Goal: Feedback & Contribution: Leave review/rating

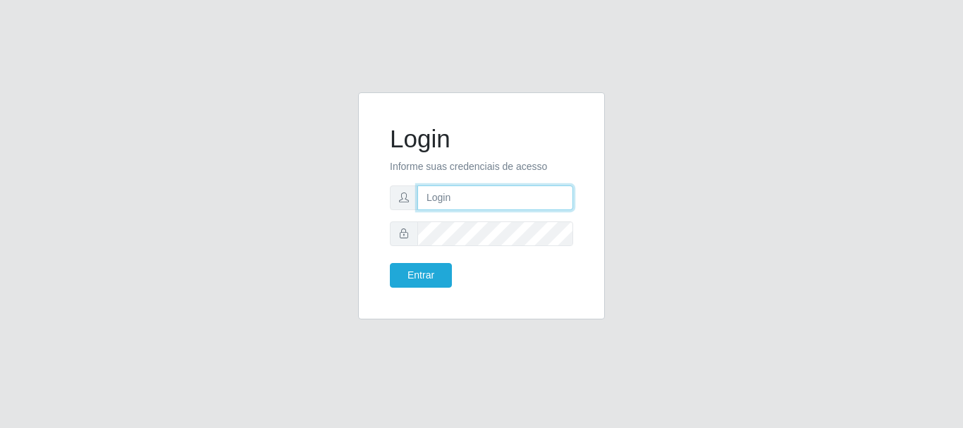
click at [474, 200] on input "text" at bounding box center [495, 197] width 156 height 25
type input "[EMAIL_ADDRESS][DOMAIN_NAME]"
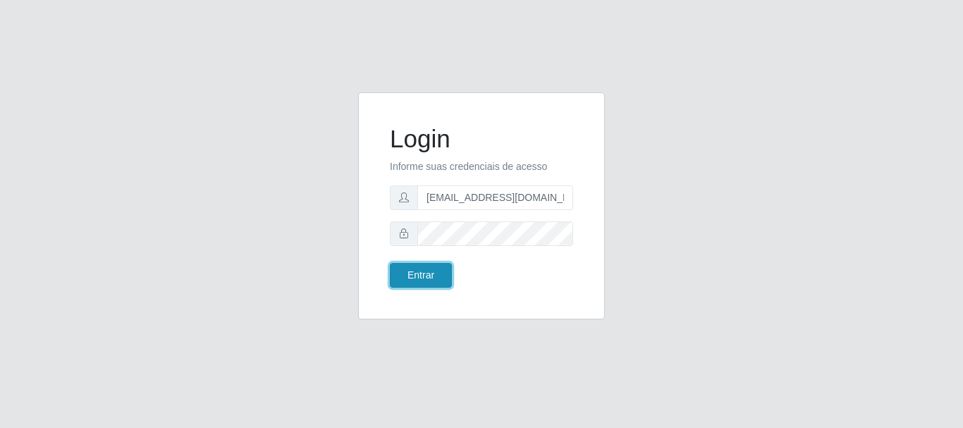
click at [435, 274] on button "Entrar" at bounding box center [421, 275] width 62 height 25
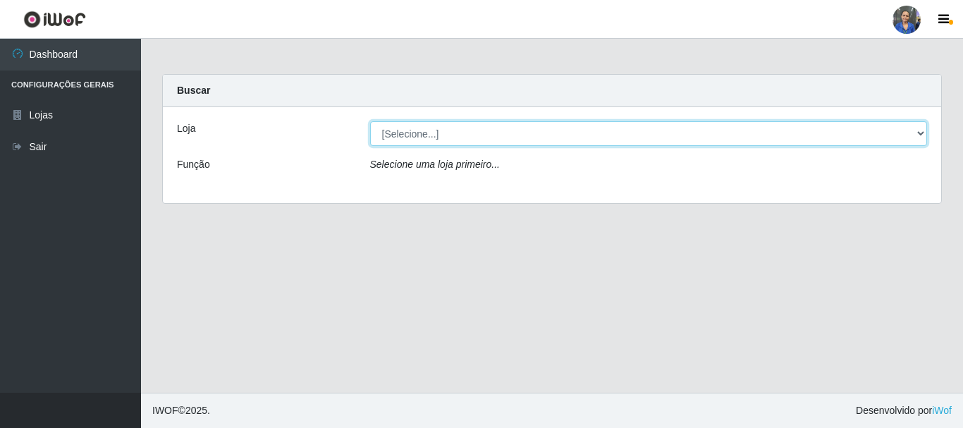
click at [568, 141] on select "[Selecione...] SuperFácil Atacado - Rodoviária" at bounding box center [649, 133] width 558 height 25
select select "400"
click at [370, 121] on select "[Selecione...] SuperFácil Atacado - Rodoviária" at bounding box center [649, 133] width 558 height 25
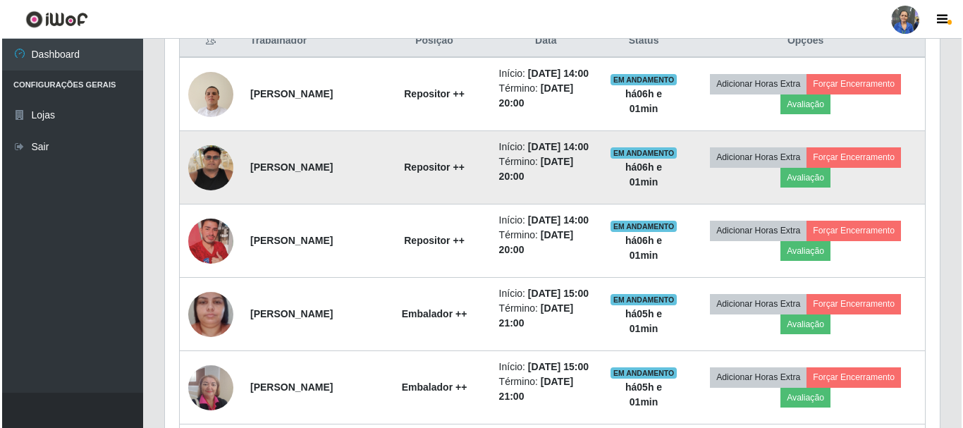
scroll to position [564, 0]
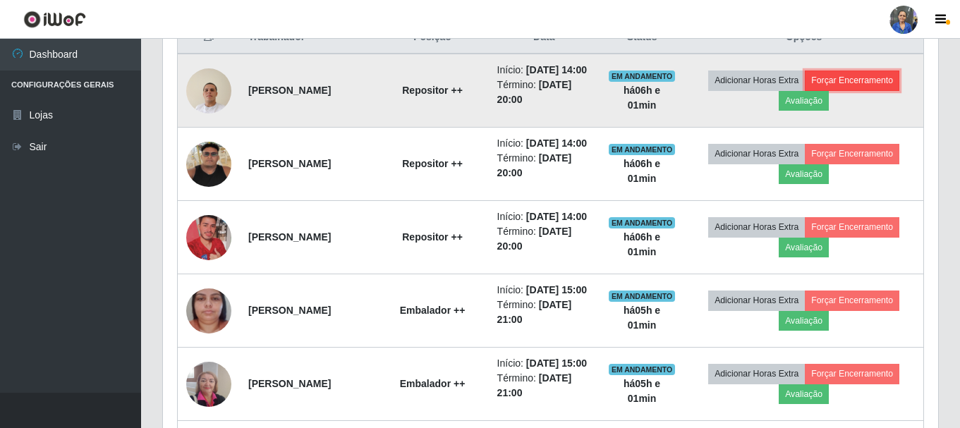
click at [871, 85] on button "Forçar Encerramento" at bounding box center [852, 81] width 94 height 20
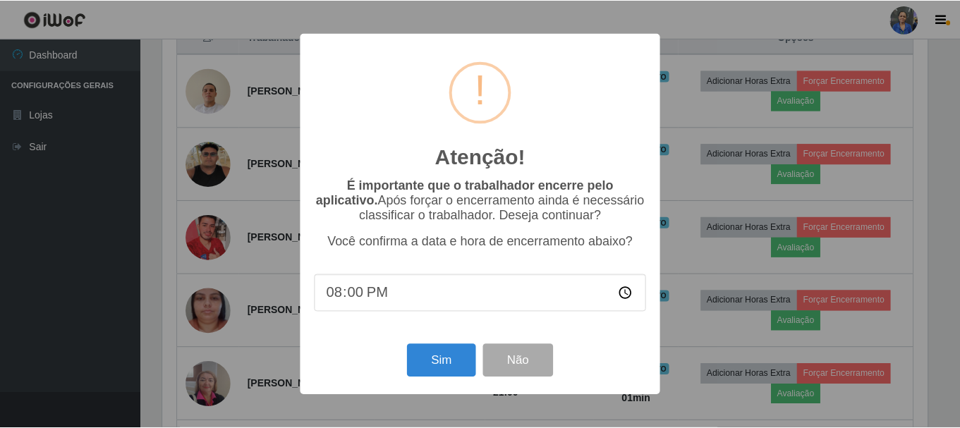
scroll to position [293, 768]
click at [448, 363] on button "Sim" at bounding box center [442, 360] width 68 height 33
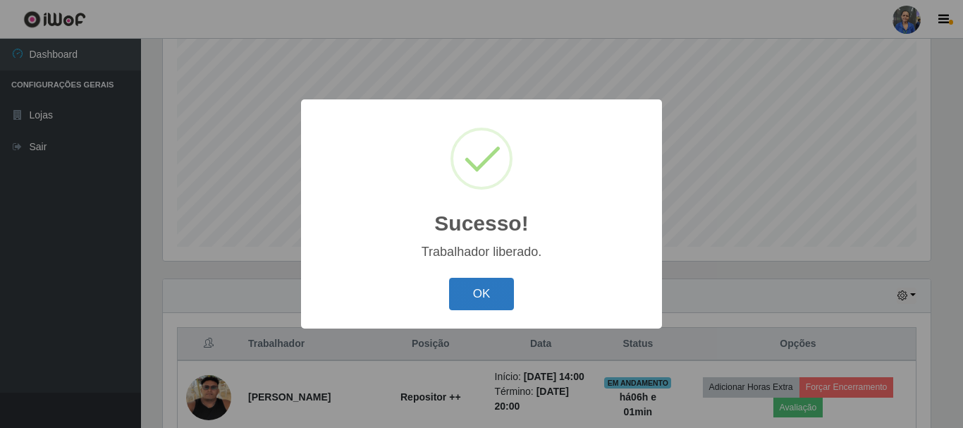
click at [487, 304] on button "OK" at bounding box center [482, 294] width 66 height 33
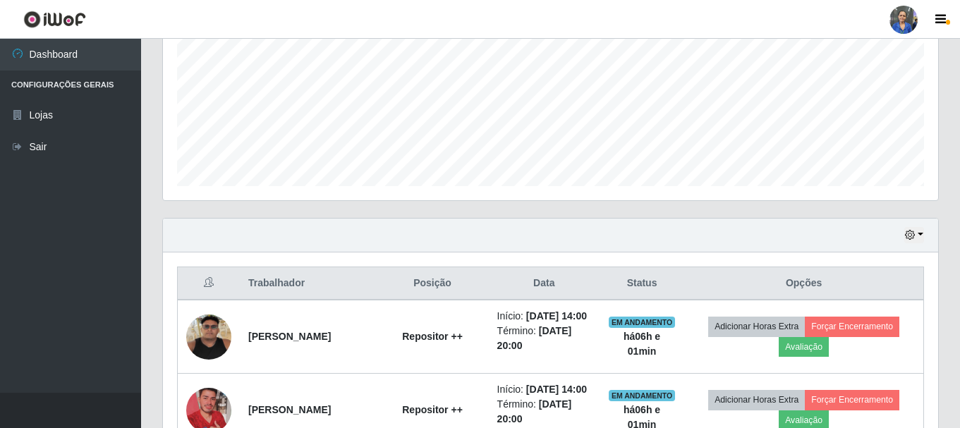
scroll to position [398, 0]
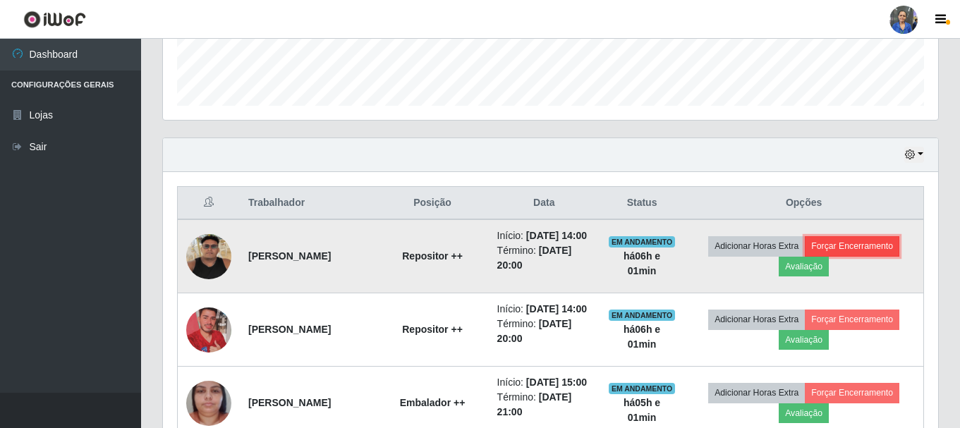
click at [869, 245] on button "Forçar Encerramento" at bounding box center [852, 246] width 94 height 20
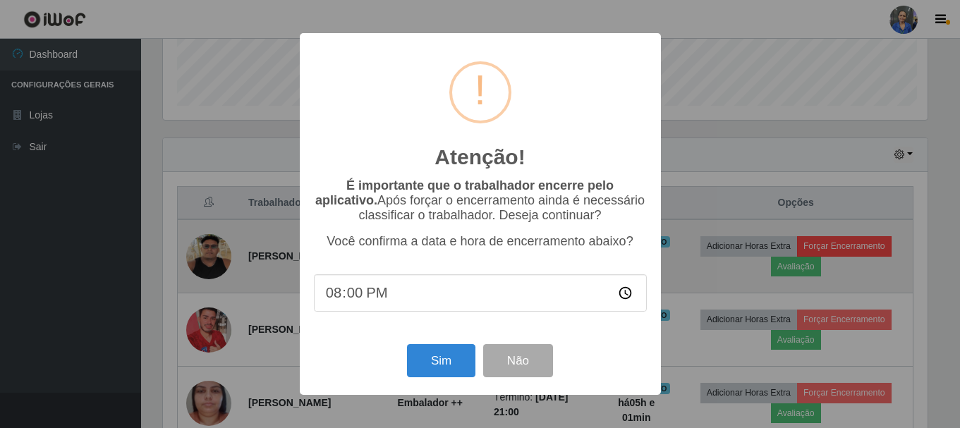
scroll to position [293, 768]
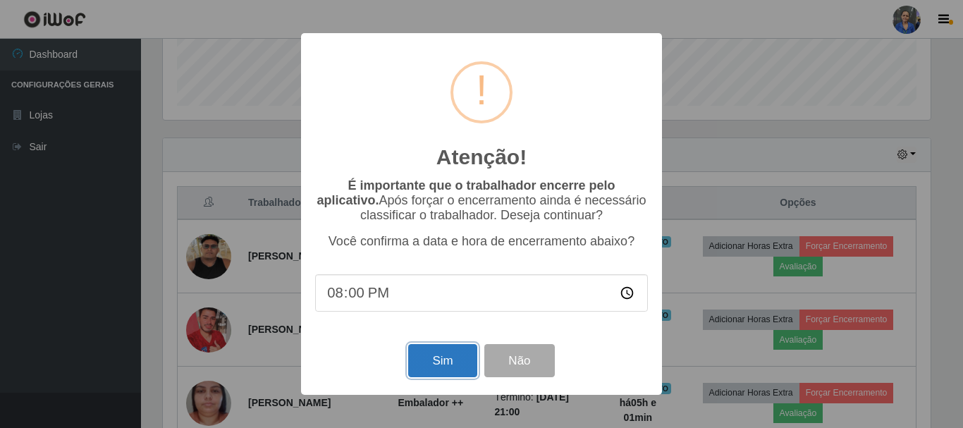
click at [456, 366] on button "Sim" at bounding box center [442, 360] width 68 height 33
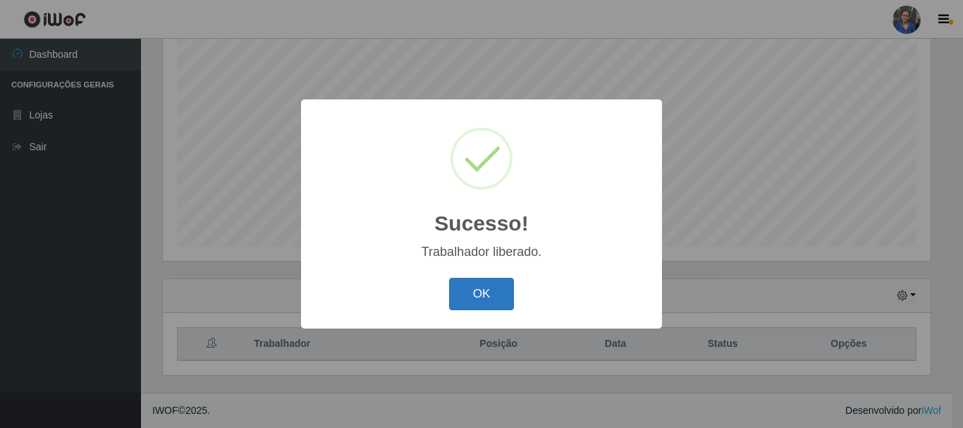
click at [499, 296] on button "OK" at bounding box center [482, 294] width 66 height 33
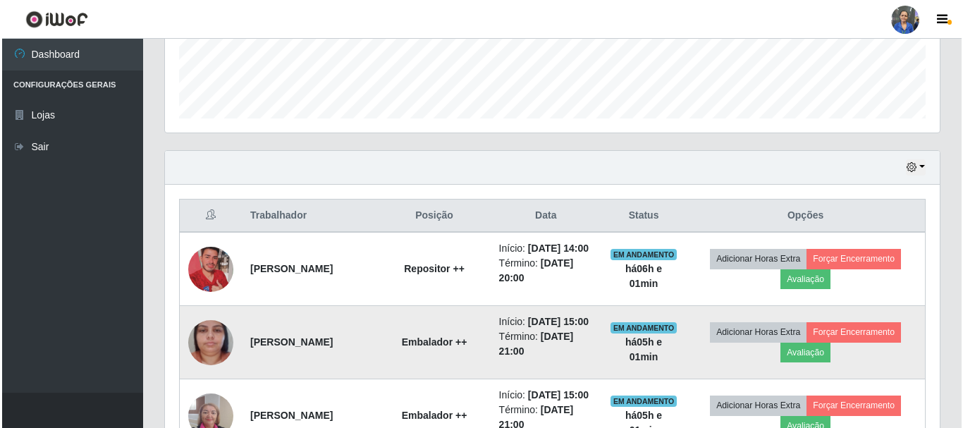
scroll to position [469, 0]
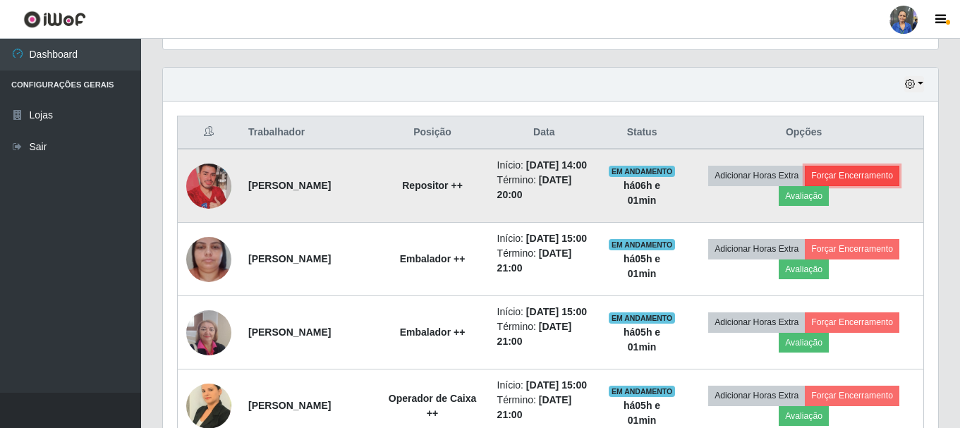
click at [863, 185] on button "Forçar Encerramento" at bounding box center [852, 176] width 94 height 20
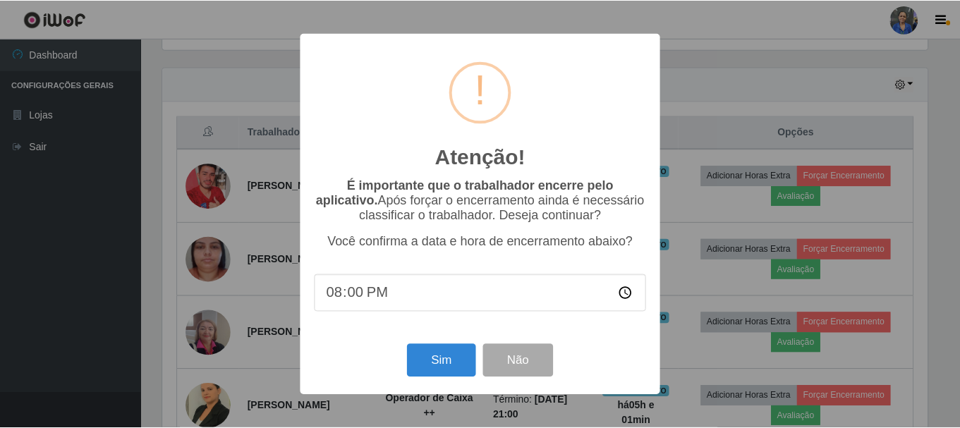
scroll to position [293, 768]
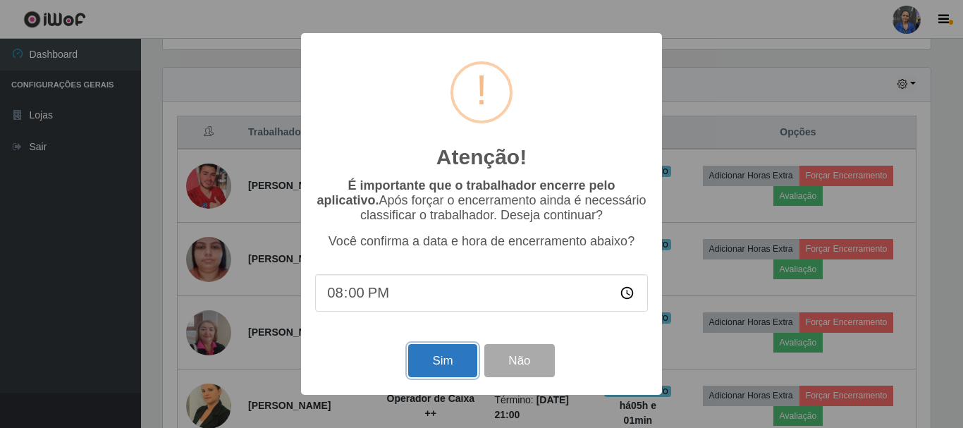
click at [448, 361] on button "Sim" at bounding box center [442, 360] width 68 height 33
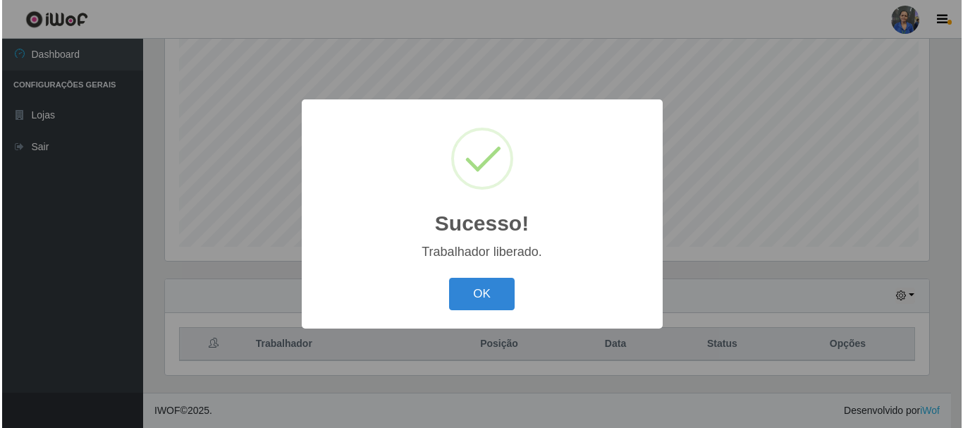
scroll to position [0, 0]
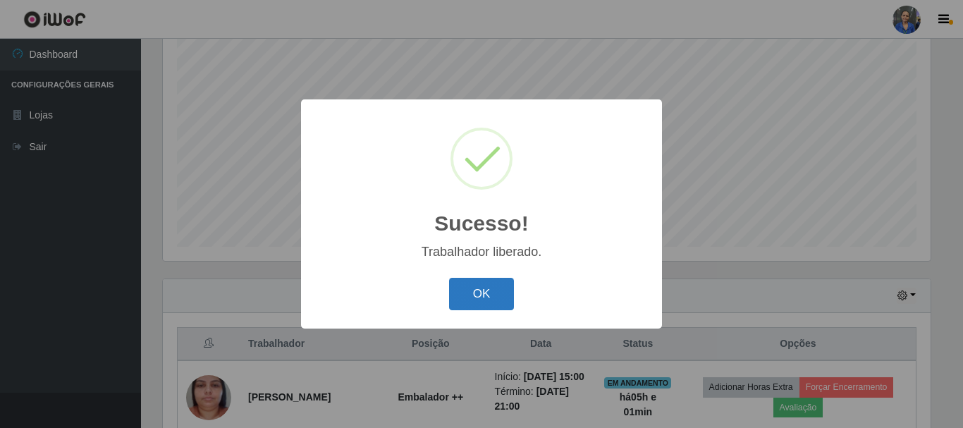
click at [490, 288] on button "OK" at bounding box center [482, 294] width 66 height 33
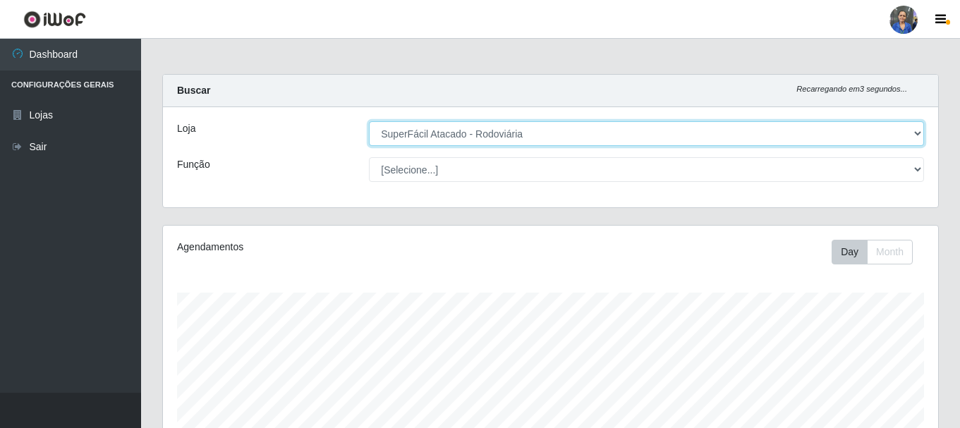
click at [922, 132] on select "[Selecione...] SuperFácil Atacado - Rodoviária" at bounding box center [646, 133] width 555 height 25
click at [369, 121] on select "[Selecione...] SuperFácil Atacado - Rodoviária" at bounding box center [646, 133] width 555 height 25
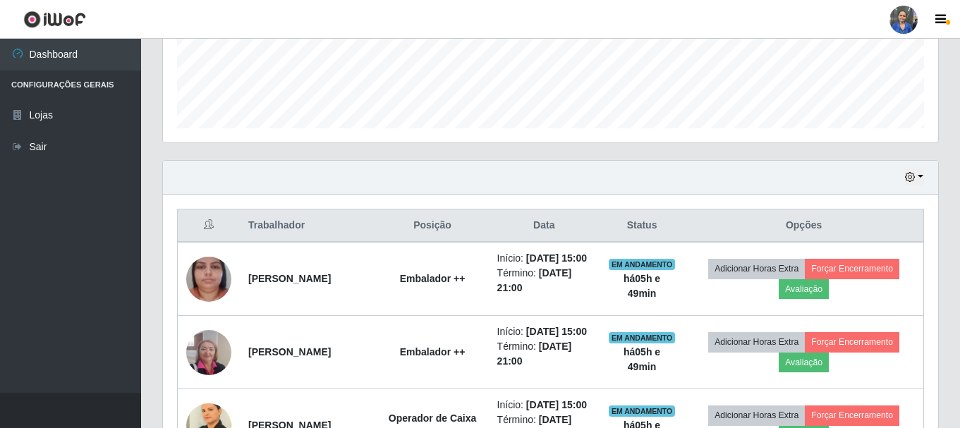
scroll to position [423, 0]
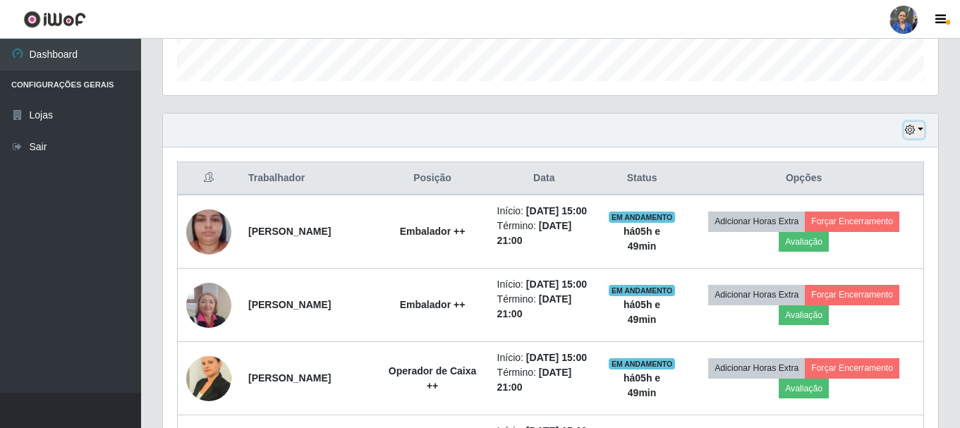
click at [922, 129] on button "button" at bounding box center [914, 130] width 20 height 16
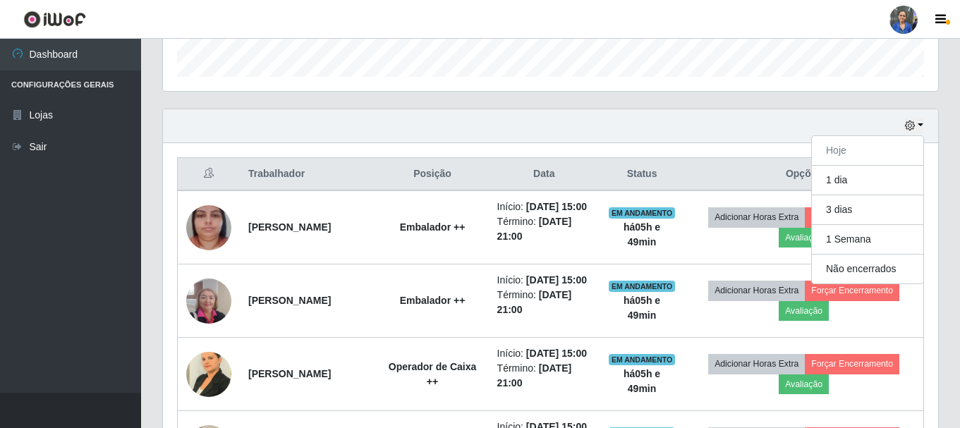
scroll to position [494, 0]
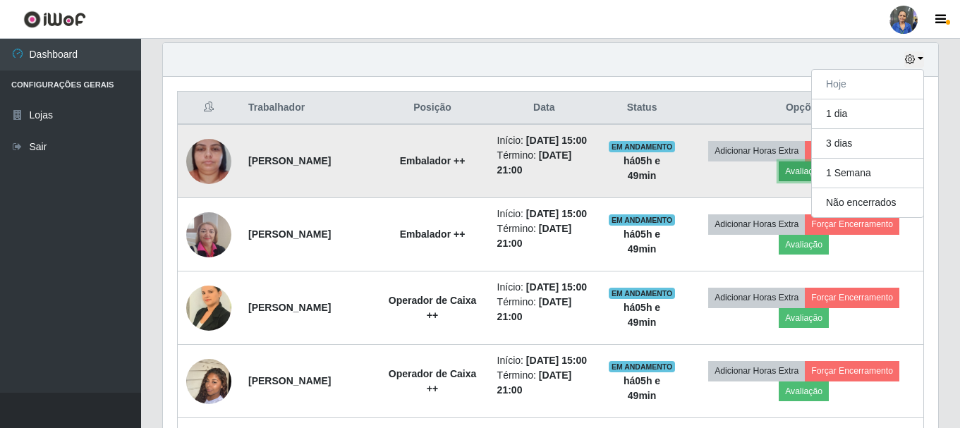
click at [800, 181] on button "Avaliação" at bounding box center [803, 171] width 50 height 20
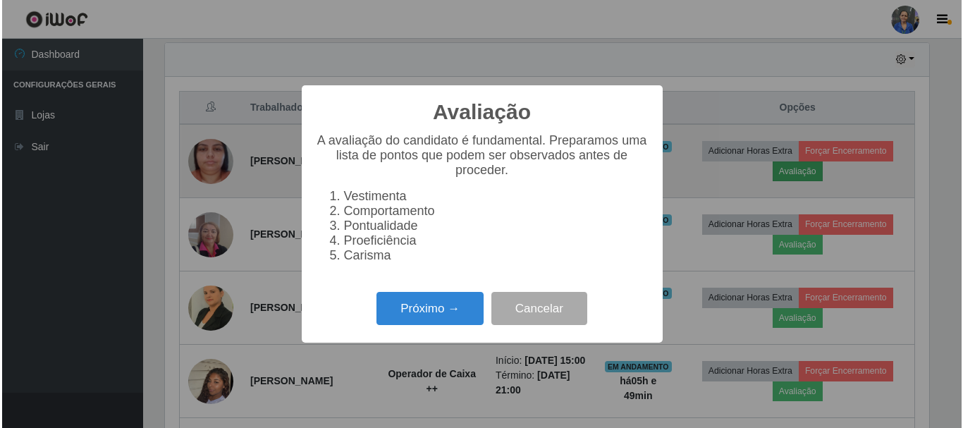
scroll to position [293, 768]
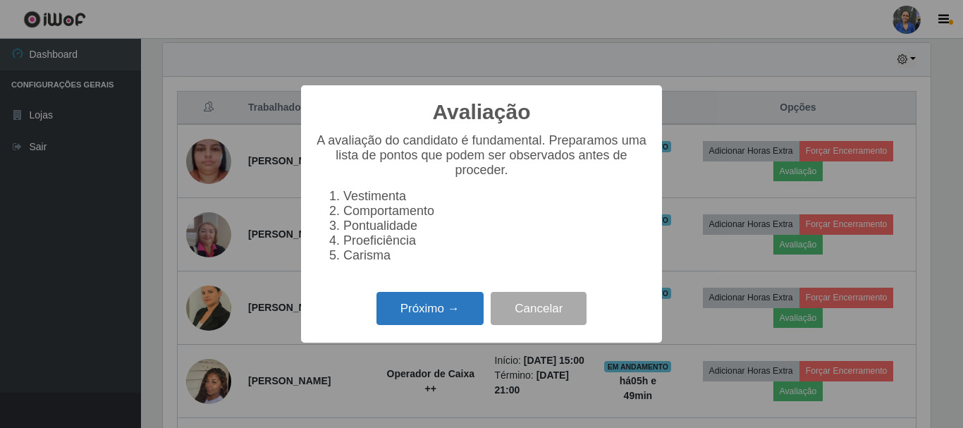
click at [448, 313] on button "Próximo →" at bounding box center [430, 308] width 107 height 33
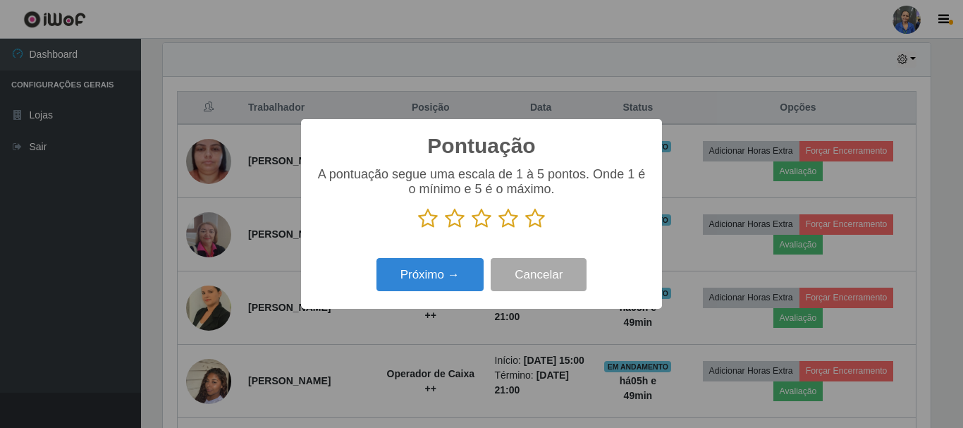
click at [539, 220] on icon at bounding box center [535, 218] width 20 height 21
click at [525, 229] on input "radio" at bounding box center [525, 229] width 0 height 0
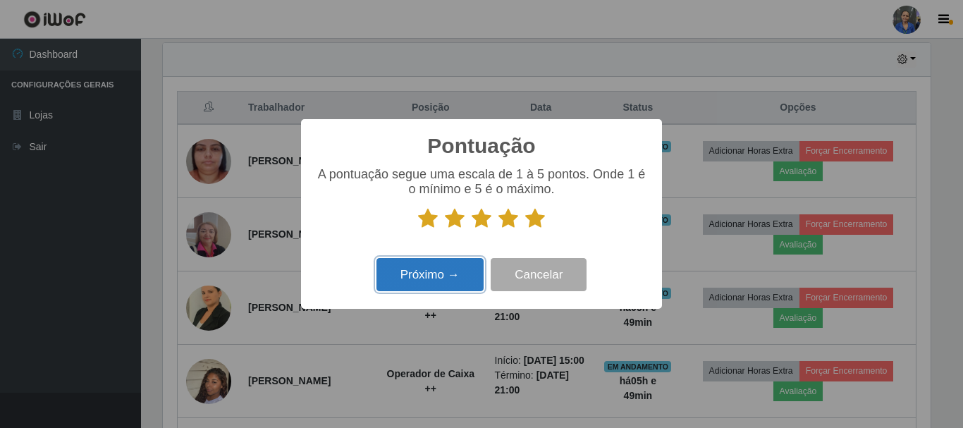
click at [457, 270] on button "Próximo →" at bounding box center [430, 274] width 107 height 33
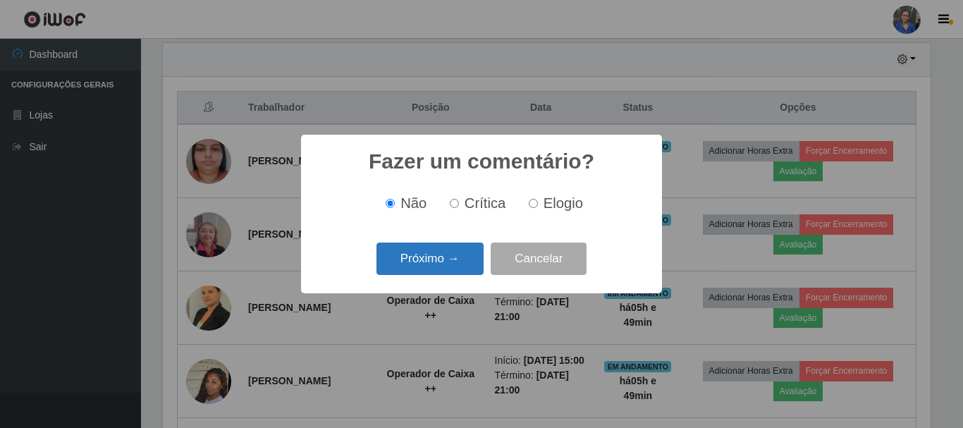
click at [438, 255] on button "Próximo →" at bounding box center [430, 259] width 107 height 33
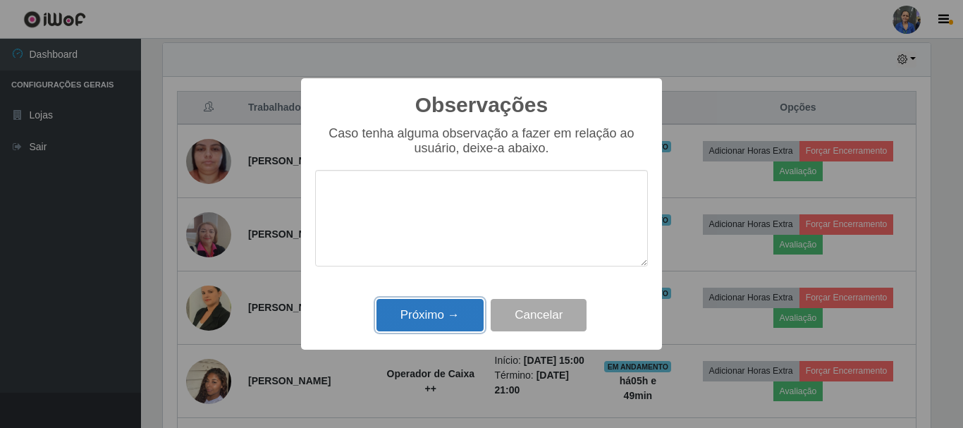
click at [433, 316] on button "Próximo →" at bounding box center [430, 315] width 107 height 33
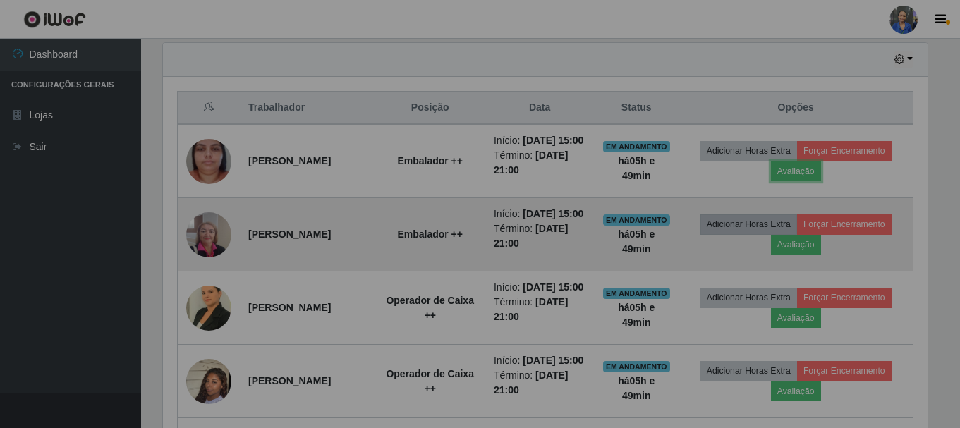
scroll to position [293, 775]
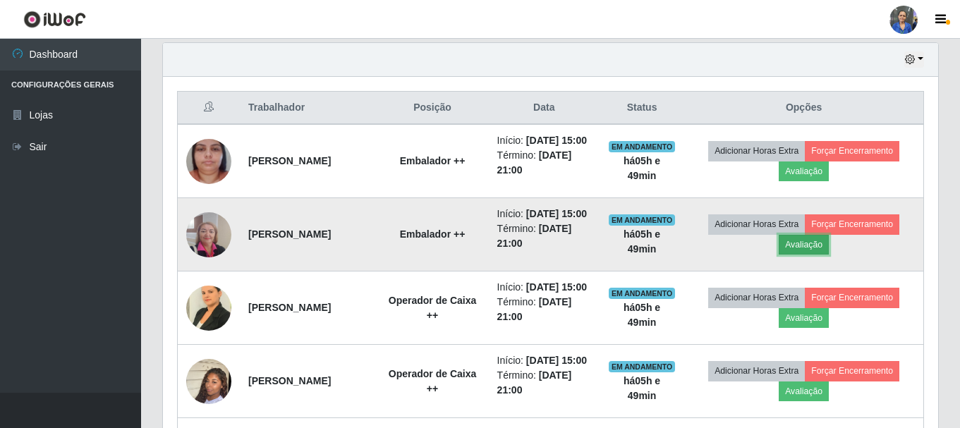
click at [805, 255] on button "Avaliação" at bounding box center [803, 245] width 50 height 20
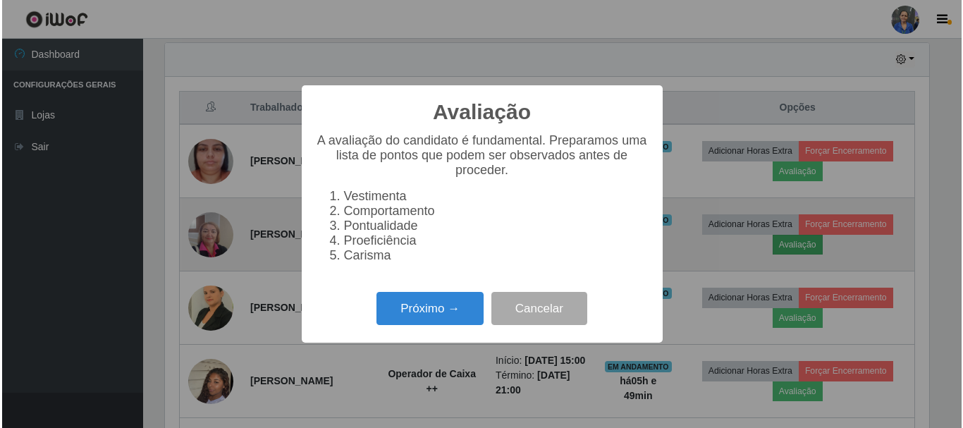
scroll to position [293, 768]
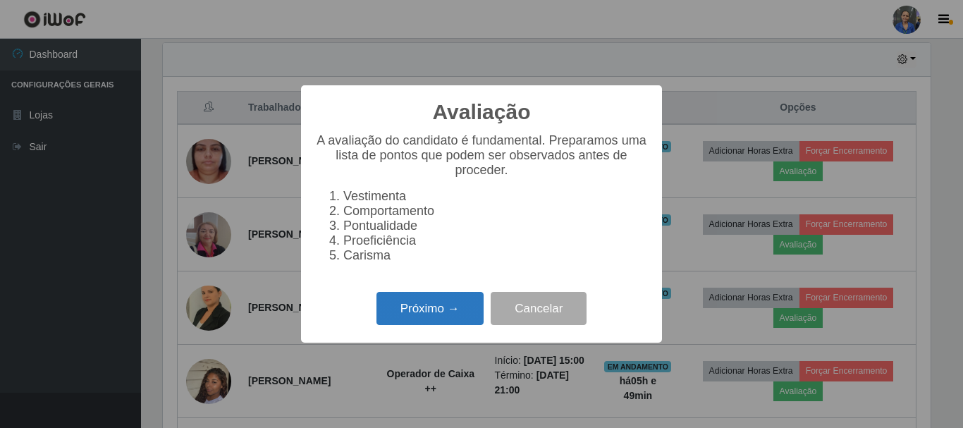
click at [438, 324] on button "Próximo →" at bounding box center [430, 308] width 107 height 33
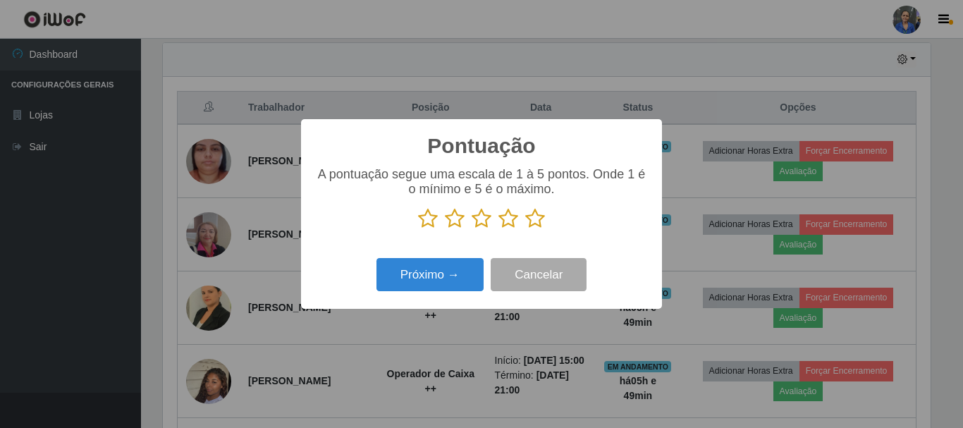
drag, startPoint x: 542, startPoint y: 219, endPoint x: 408, endPoint y: 256, distance: 138.2
click at [541, 219] on icon at bounding box center [535, 218] width 20 height 21
click at [525, 229] on input "radio" at bounding box center [525, 229] width 0 height 0
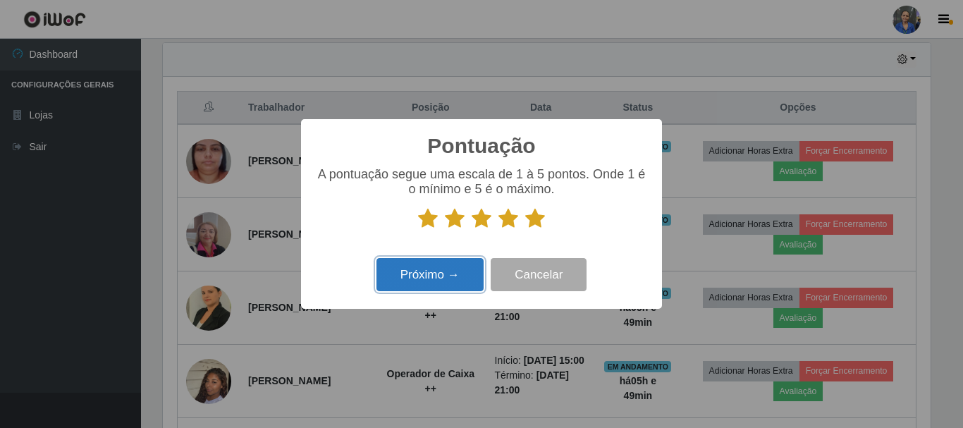
click at [396, 273] on button "Próximo →" at bounding box center [430, 274] width 107 height 33
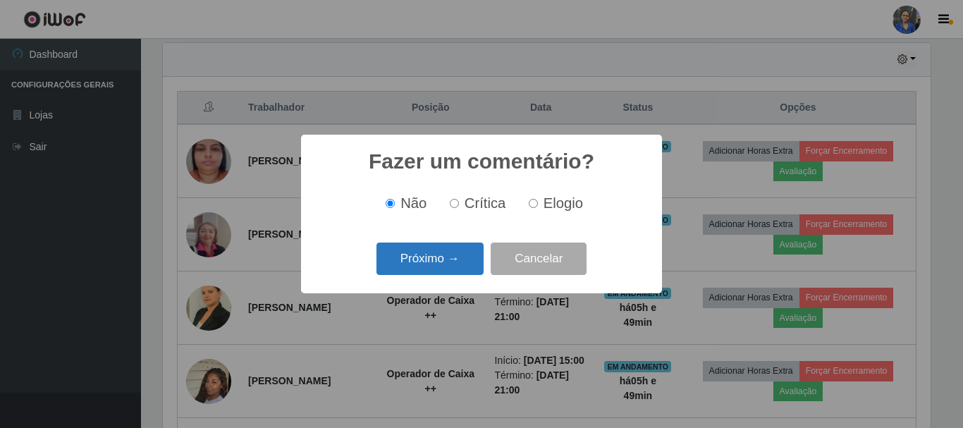
click at [420, 249] on button "Próximo →" at bounding box center [430, 259] width 107 height 33
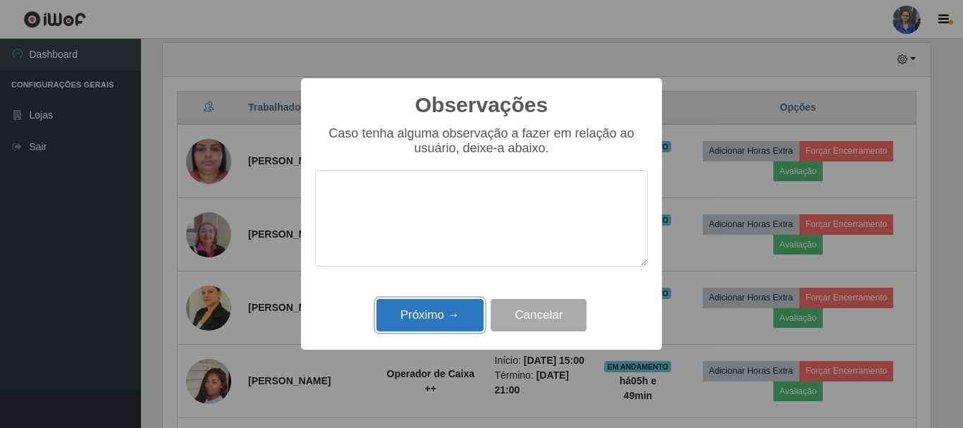
click at [431, 310] on button "Próximo →" at bounding box center [430, 315] width 107 height 33
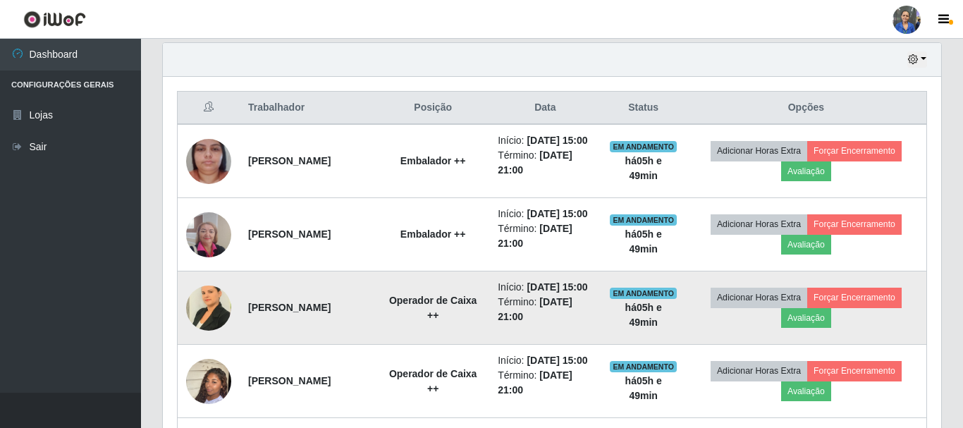
scroll to position [293, 775]
click at [810, 328] on button "Avaliação" at bounding box center [803, 318] width 50 height 20
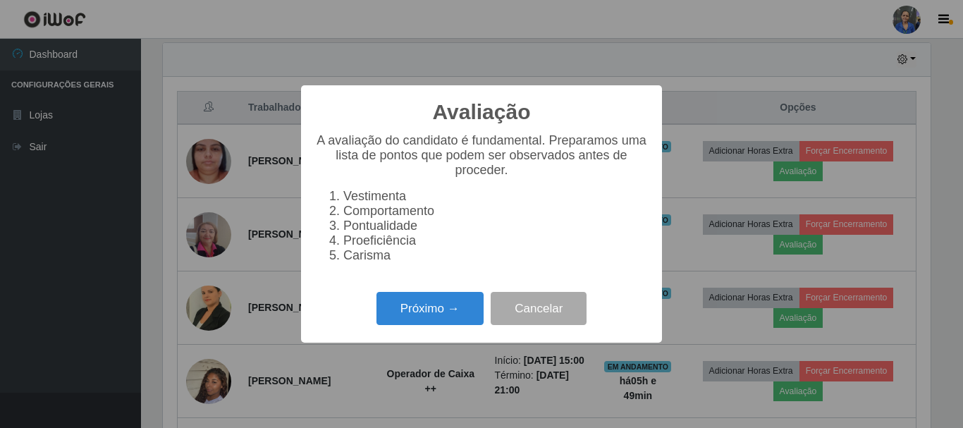
scroll to position [293, 768]
click at [391, 317] on button "Próximo →" at bounding box center [430, 308] width 107 height 33
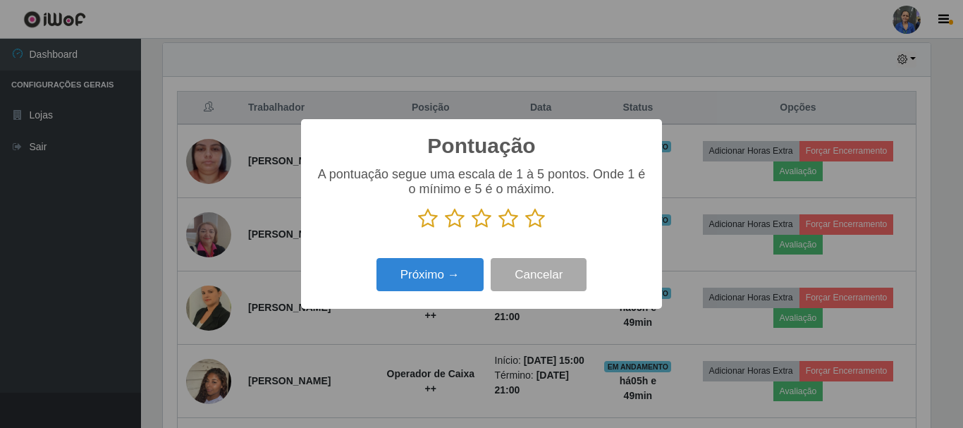
scroll to position [704791, 704316]
click at [530, 217] on icon at bounding box center [535, 218] width 20 height 21
click at [525, 229] on input "radio" at bounding box center [525, 229] width 0 height 0
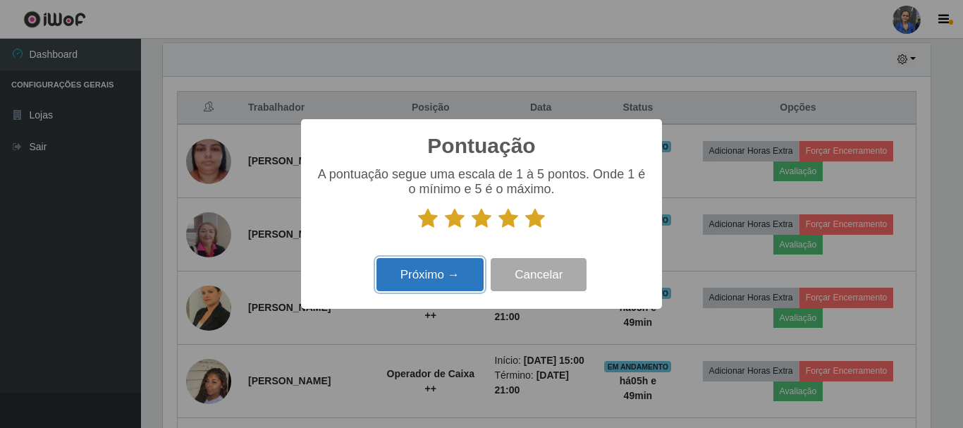
click at [448, 281] on button "Próximo →" at bounding box center [430, 274] width 107 height 33
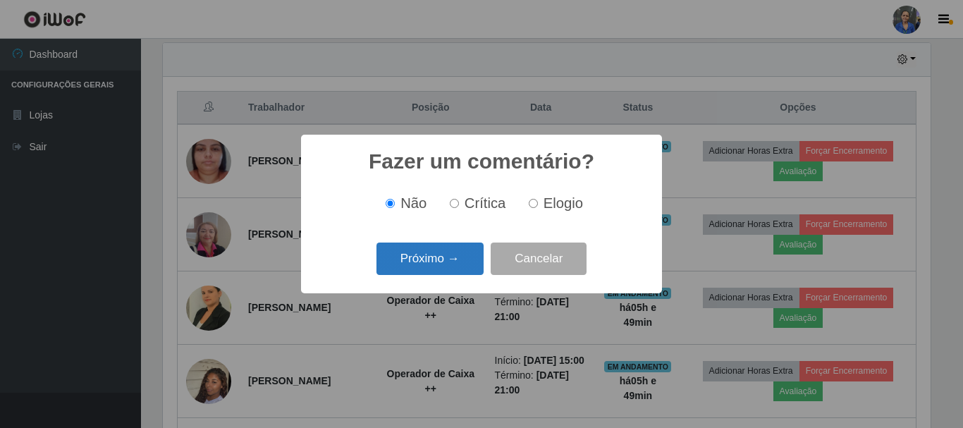
click at [447, 259] on button "Próximo →" at bounding box center [430, 259] width 107 height 33
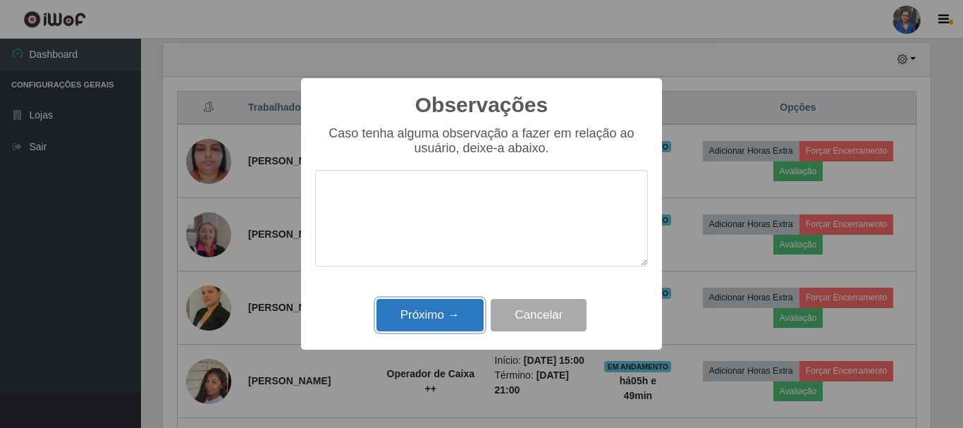
click at [447, 308] on button "Próximo →" at bounding box center [430, 315] width 107 height 33
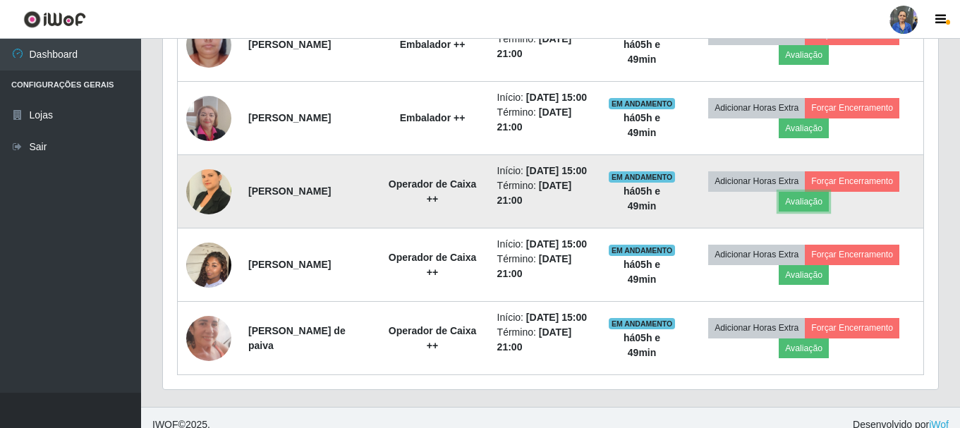
scroll to position [635, 0]
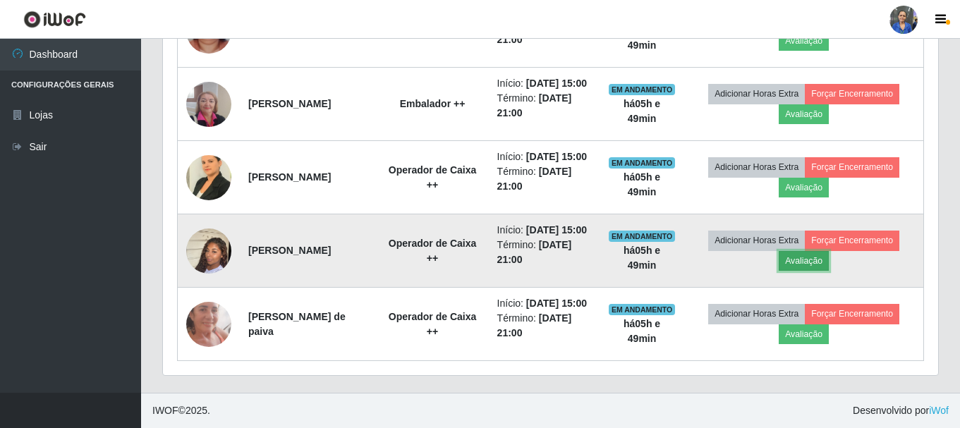
click at [805, 271] on button "Avaliação" at bounding box center [803, 261] width 50 height 20
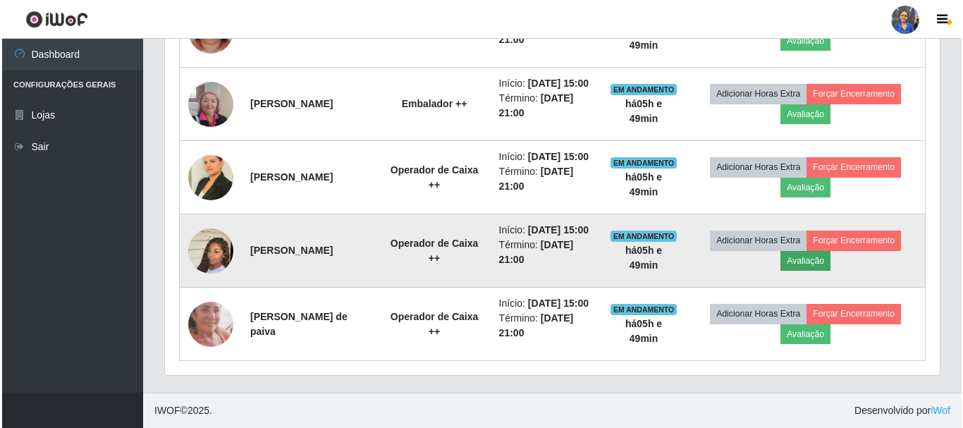
scroll to position [293, 768]
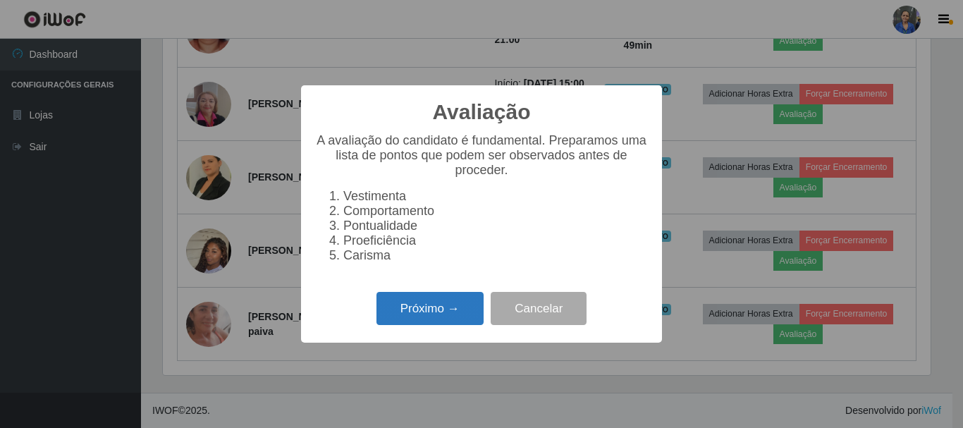
click at [456, 310] on button "Próximo →" at bounding box center [430, 308] width 107 height 33
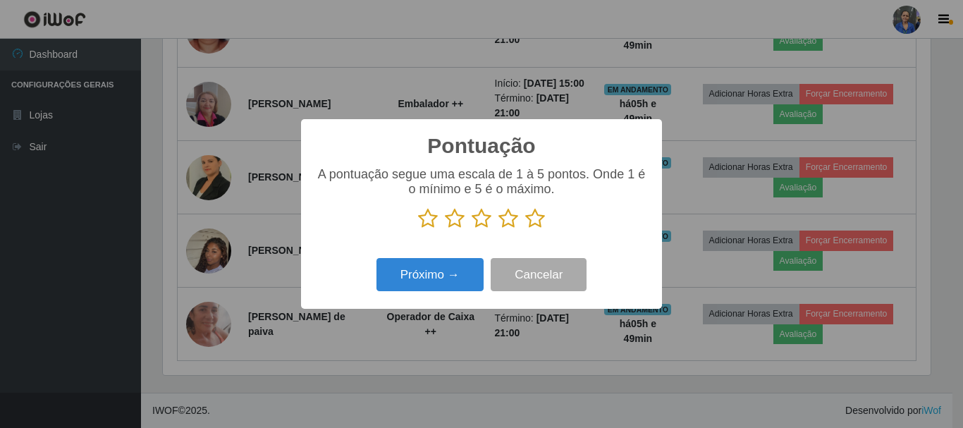
scroll to position [704791, 704316]
drag, startPoint x: 539, startPoint y: 215, endPoint x: 500, endPoint y: 251, distance: 52.9
click at [538, 218] on icon at bounding box center [535, 218] width 20 height 21
click at [525, 229] on input "radio" at bounding box center [525, 229] width 0 height 0
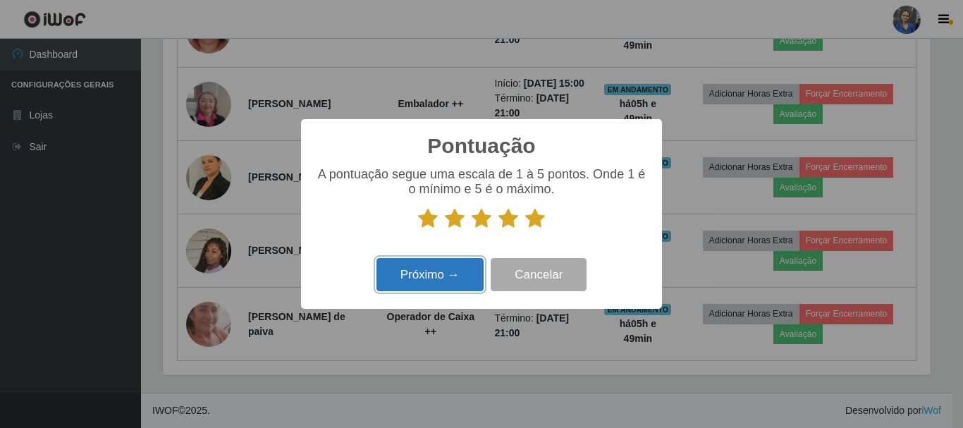
click at [428, 270] on button "Próximo →" at bounding box center [430, 274] width 107 height 33
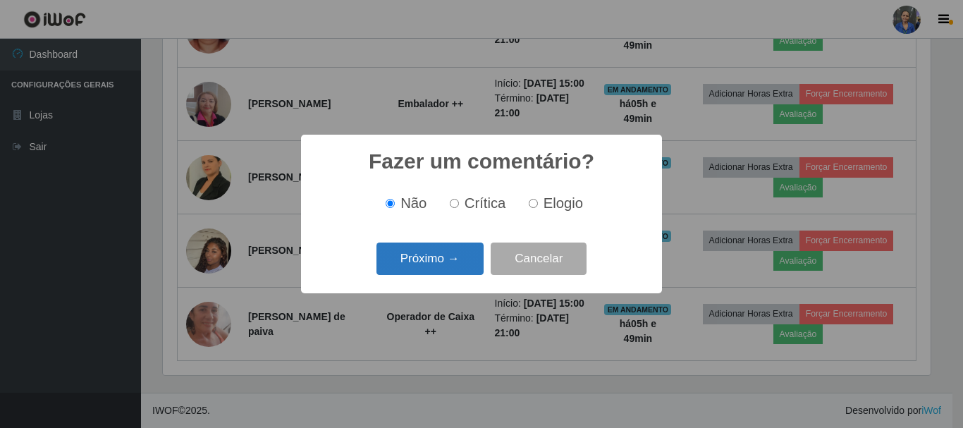
click at [430, 259] on button "Próximo →" at bounding box center [430, 259] width 107 height 33
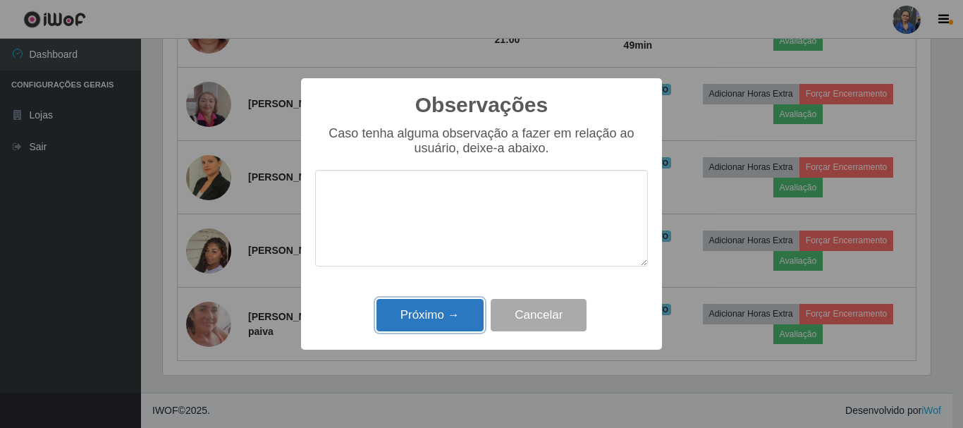
click at [432, 317] on button "Próximo →" at bounding box center [430, 315] width 107 height 33
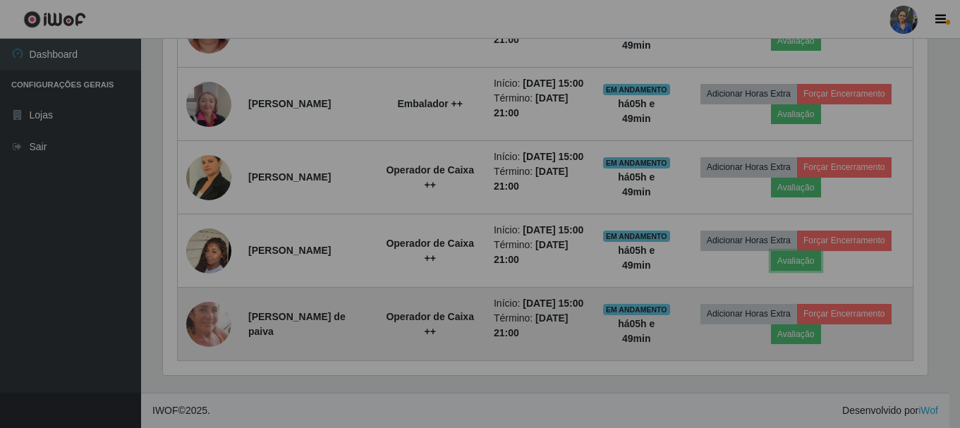
scroll to position [293, 775]
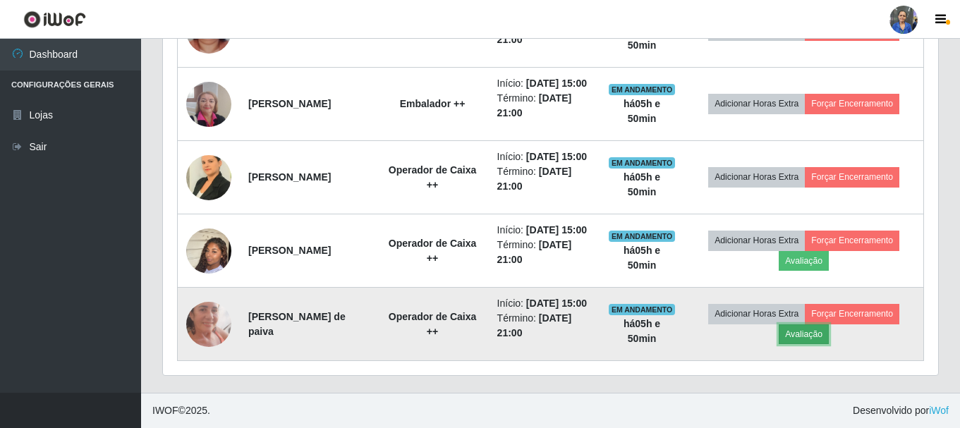
click at [800, 329] on button "Avaliação" at bounding box center [803, 334] width 50 height 20
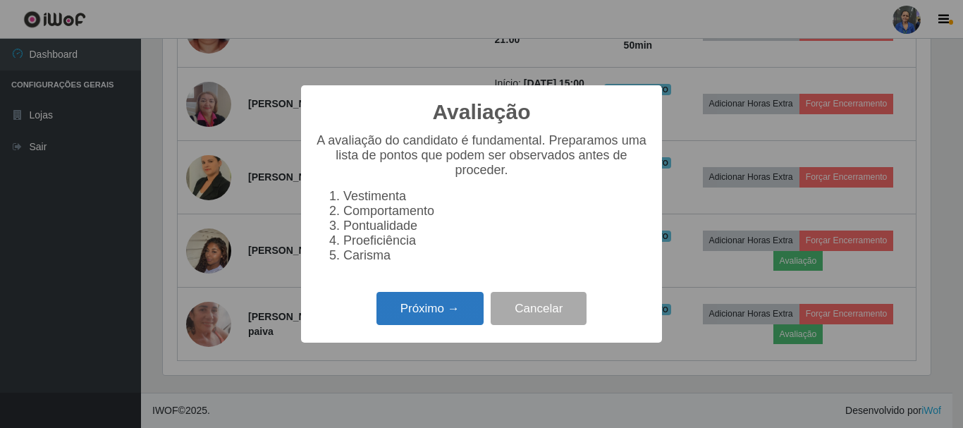
click at [412, 314] on button "Próximo →" at bounding box center [430, 308] width 107 height 33
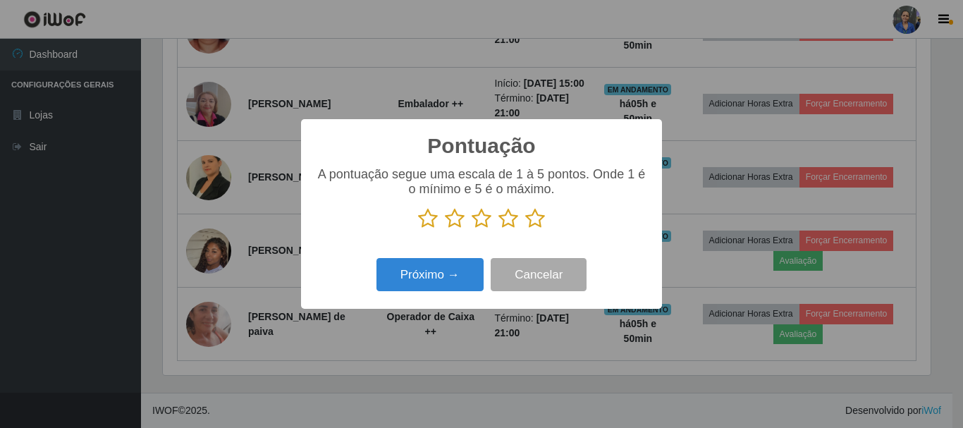
click at [537, 220] on icon at bounding box center [535, 218] width 20 height 21
click at [525, 229] on input "radio" at bounding box center [525, 229] width 0 height 0
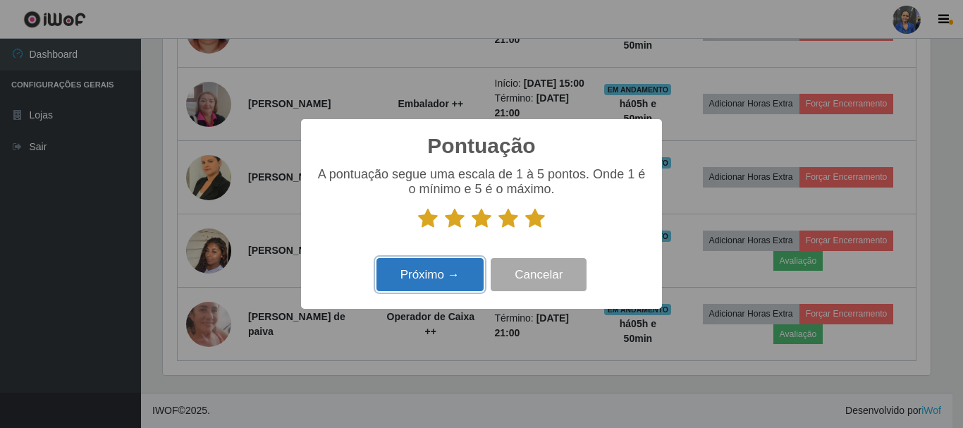
click at [432, 276] on button "Próximo →" at bounding box center [430, 274] width 107 height 33
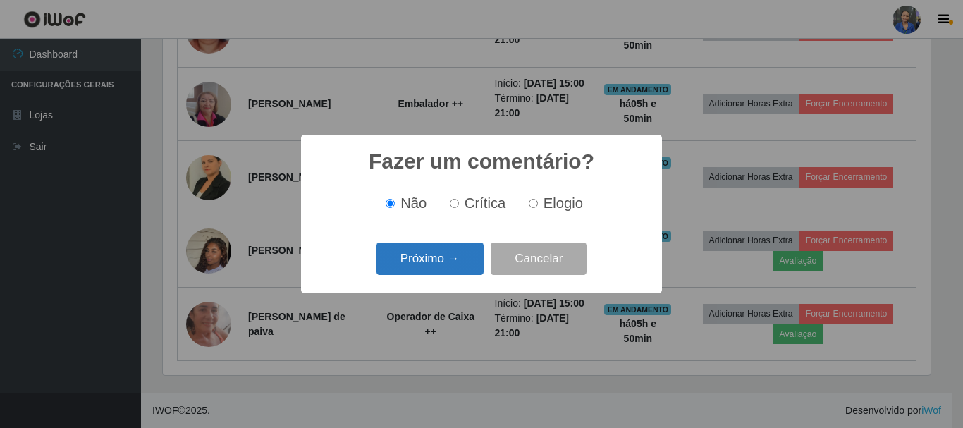
click at [438, 258] on button "Próximo →" at bounding box center [430, 259] width 107 height 33
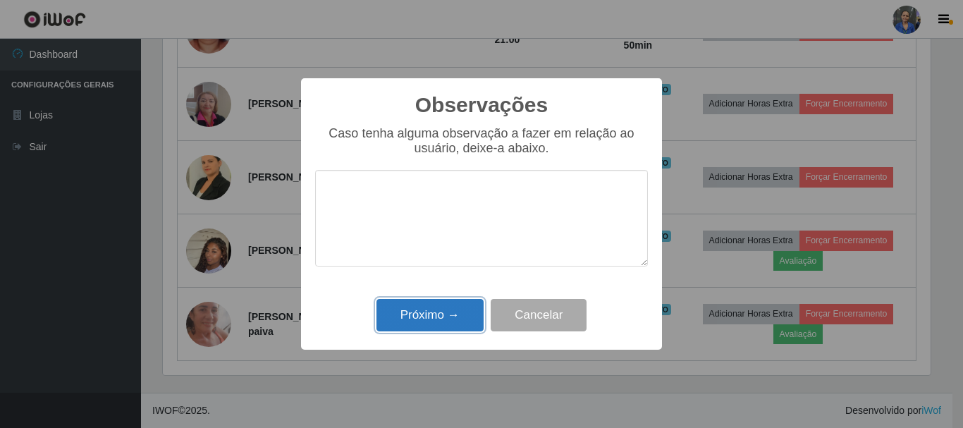
click at [427, 320] on button "Próximo →" at bounding box center [430, 315] width 107 height 33
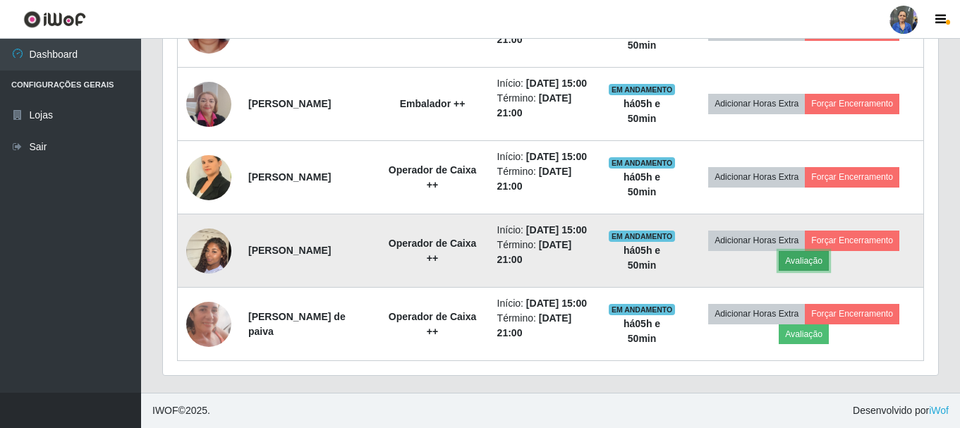
click at [800, 251] on button "Avaliação" at bounding box center [803, 261] width 50 height 20
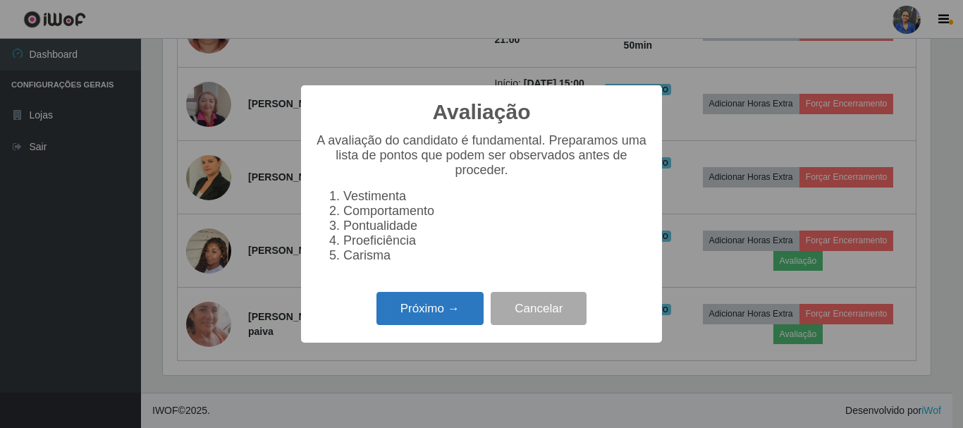
click at [420, 309] on button "Próximo →" at bounding box center [430, 308] width 107 height 33
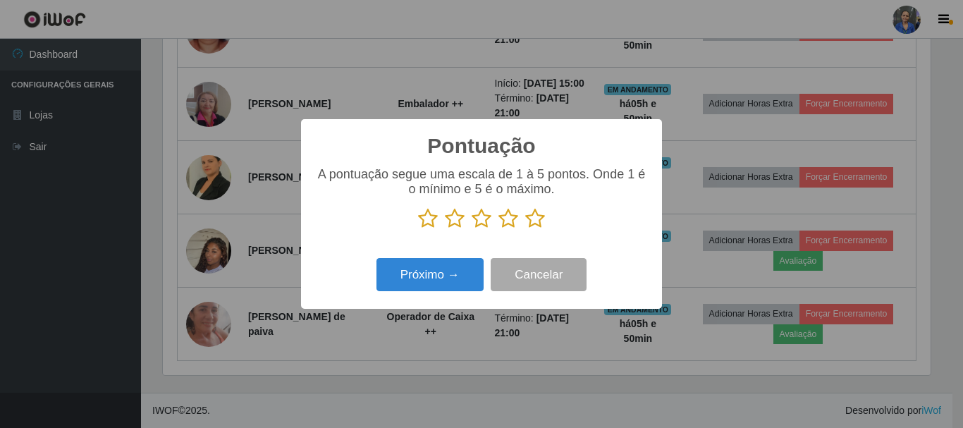
drag, startPoint x: 534, startPoint y: 216, endPoint x: 468, endPoint y: 259, distance: 78.4
click at [533, 218] on icon at bounding box center [535, 218] width 20 height 21
click at [525, 229] on input "radio" at bounding box center [525, 229] width 0 height 0
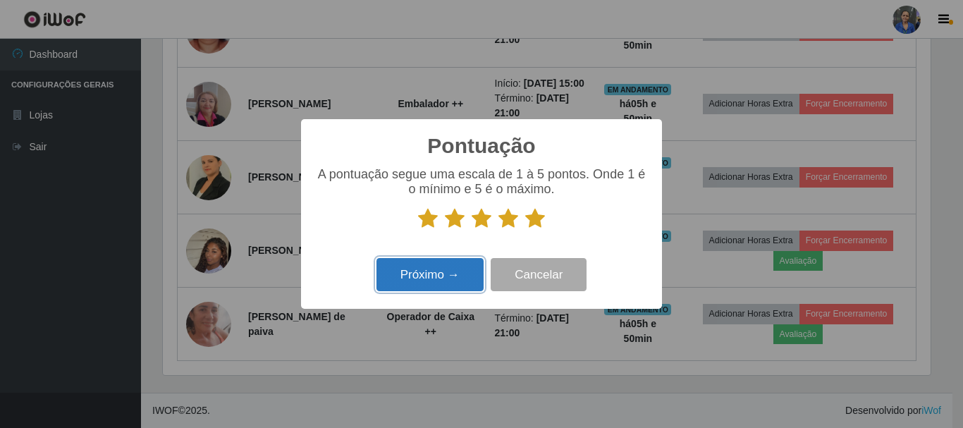
click at [424, 272] on button "Próximo →" at bounding box center [430, 274] width 107 height 33
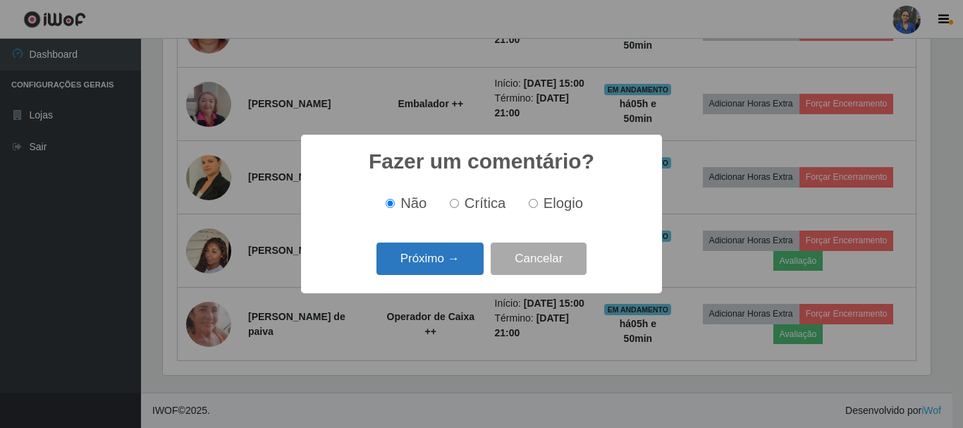
click at [433, 260] on button "Próximo →" at bounding box center [430, 259] width 107 height 33
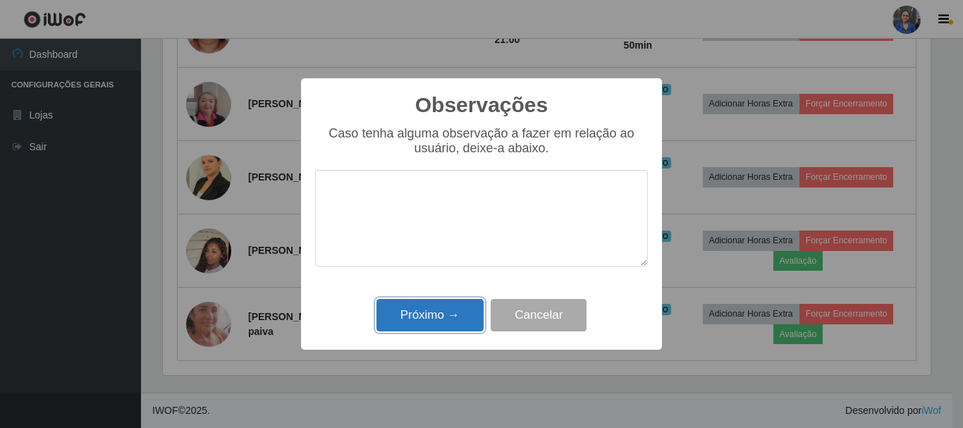
click at [436, 322] on button "Próximo →" at bounding box center [430, 315] width 107 height 33
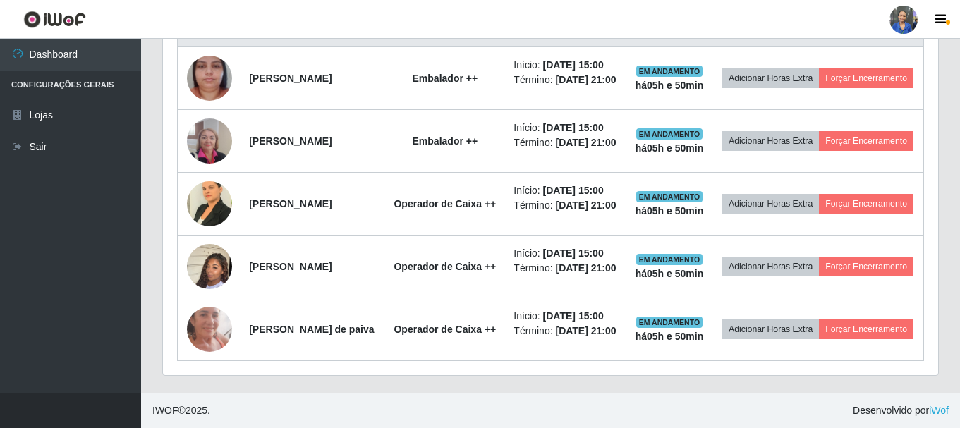
scroll to position [553, 0]
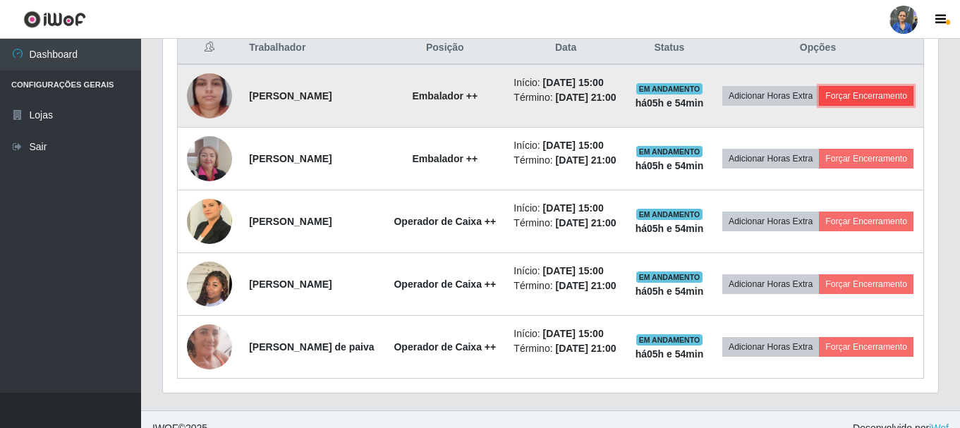
click at [819, 106] on button "Forçar Encerramento" at bounding box center [866, 96] width 94 height 20
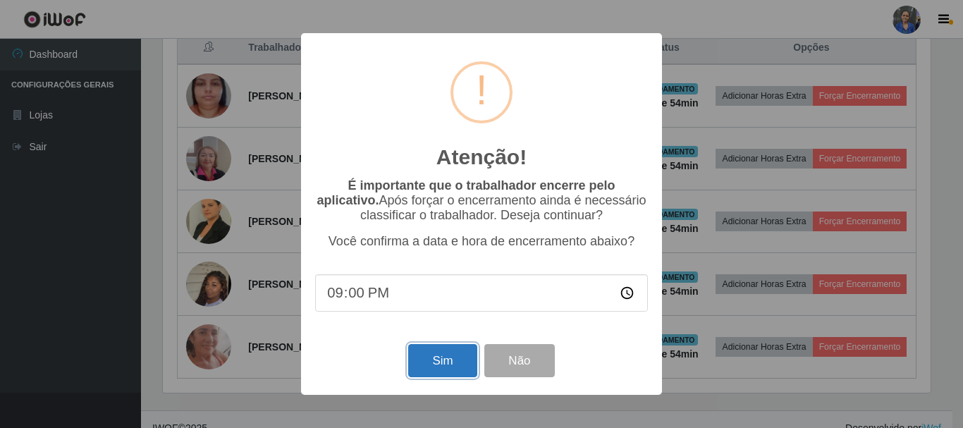
click at [446, 359] on button "Sim" at bounding box center [442, 360] width 68 height 33
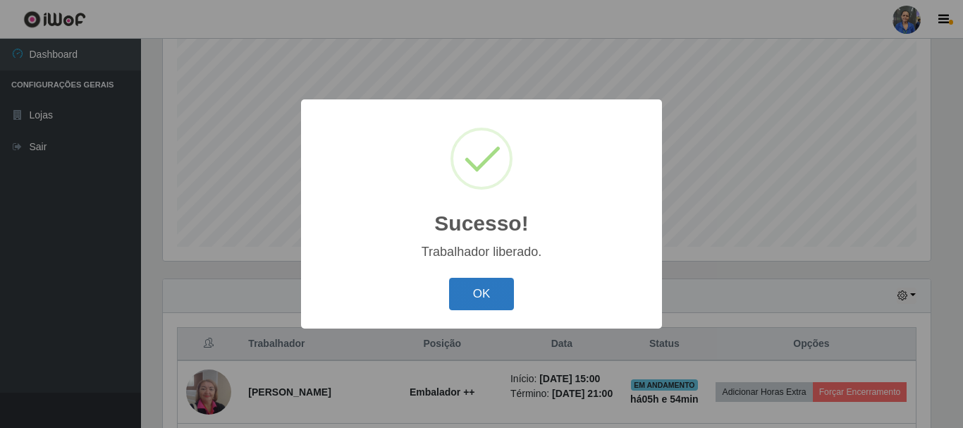
click at [492, 281] on button "OK" at bounding box center [482, 294] width 66 height 33
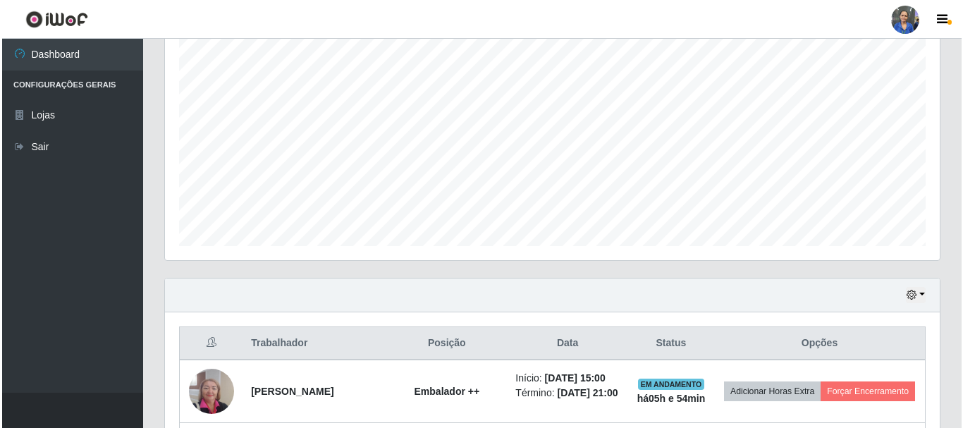
scroll to position [398, 0]
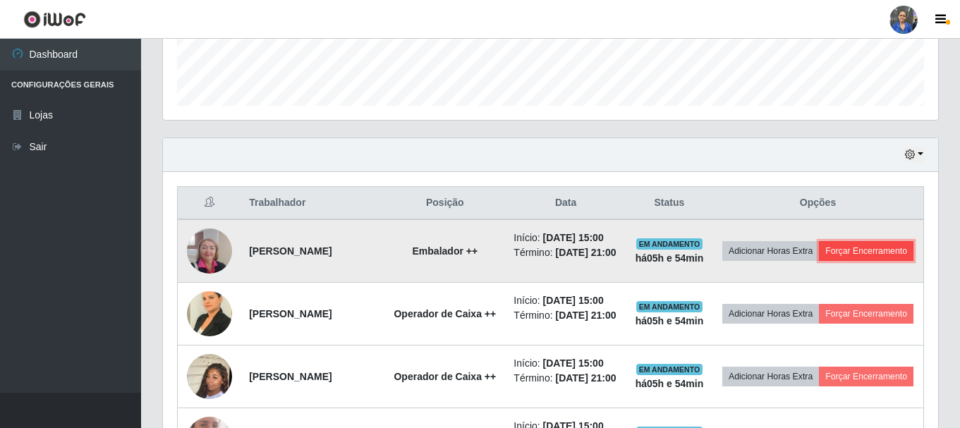
click at [819, 261] on button "Forçar Encerramento" at bounding box center [866, 251] width 94 height 20
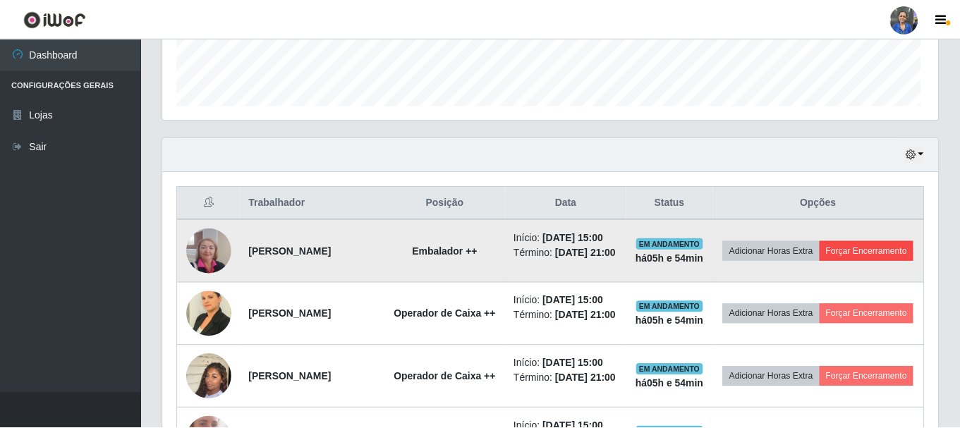
scroll to position [293, 768]
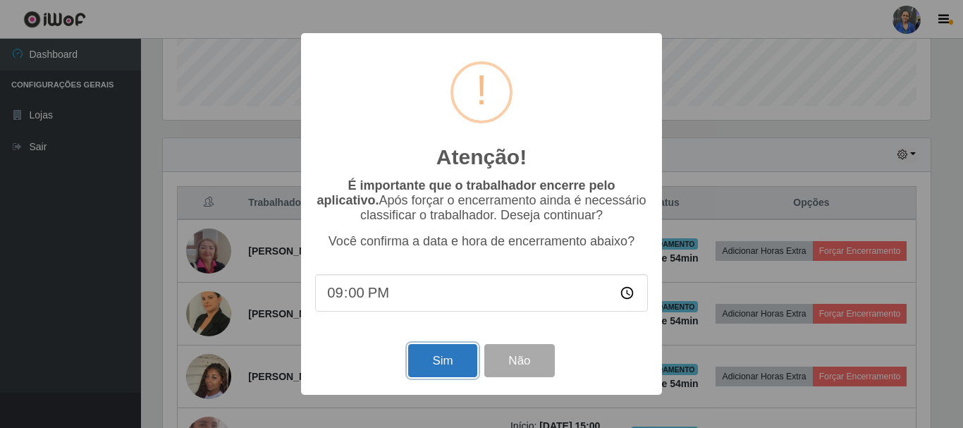
click at [433, 365] on button "Sim" at bounding box center [442, 360] width 68 height 33
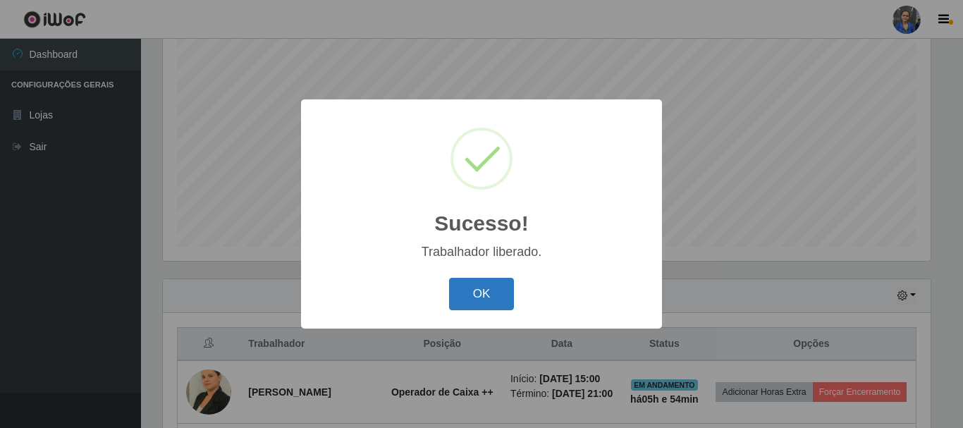
click at [472, 279] on button "OK" at bounding box center [482, 294] width 66 height 33
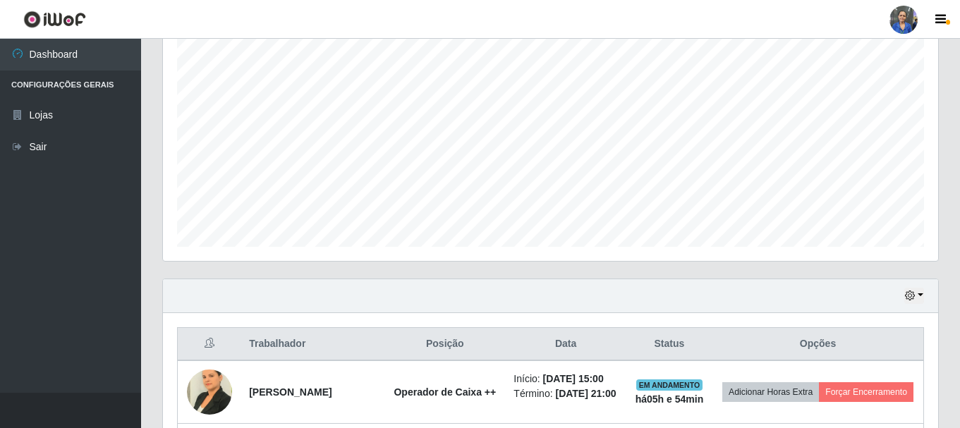
scroll to position [469, 0]
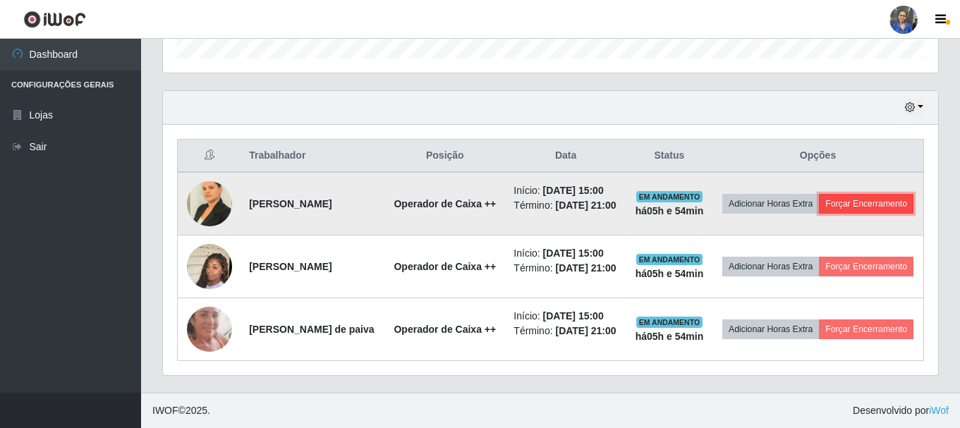
click at [819, 200] on button "Forçar Encerramento" at bounding box center [866, 204] width 94 height 20
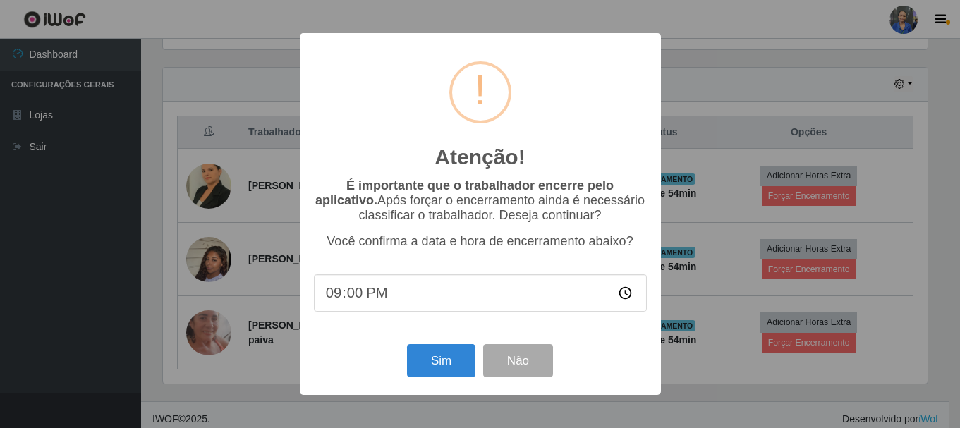
scroll to position [293, 768]
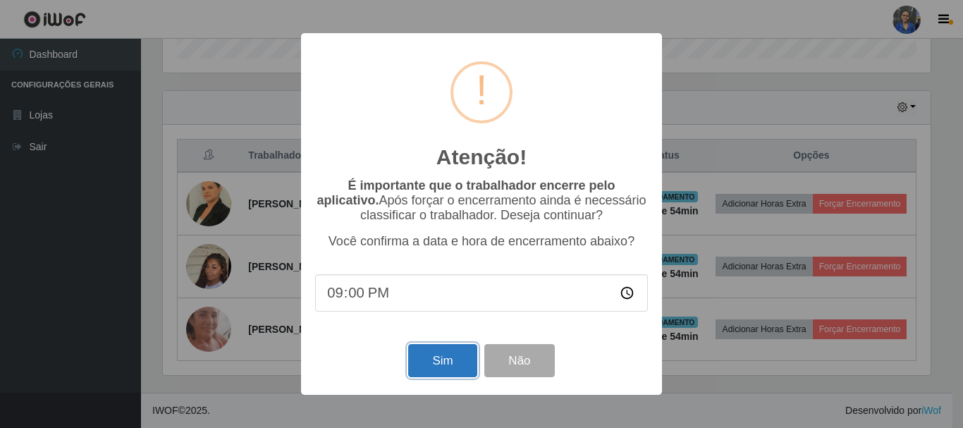
click at [437, 367] on button "Sim" at bounding box center [442, 360] width 68 height 33
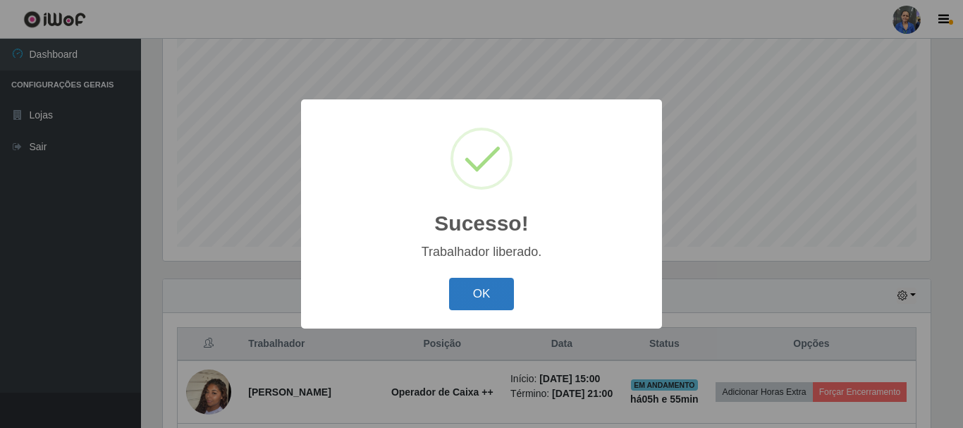
click at [472, 286] on button "OK" at bounding box center [482, 294] width 66 height 33
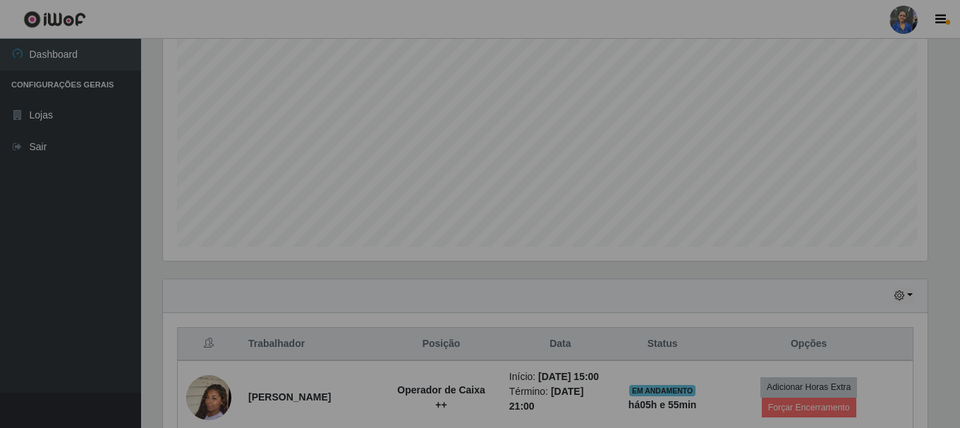
scroll to position [293, 775]
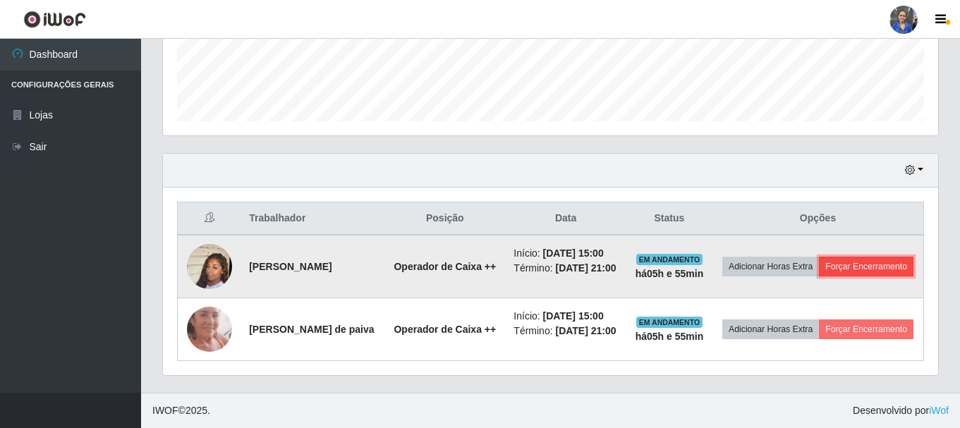
click at [819, 261] on button "Forçar Encerramento" at bounding box center [866, 267] width 94 height 20
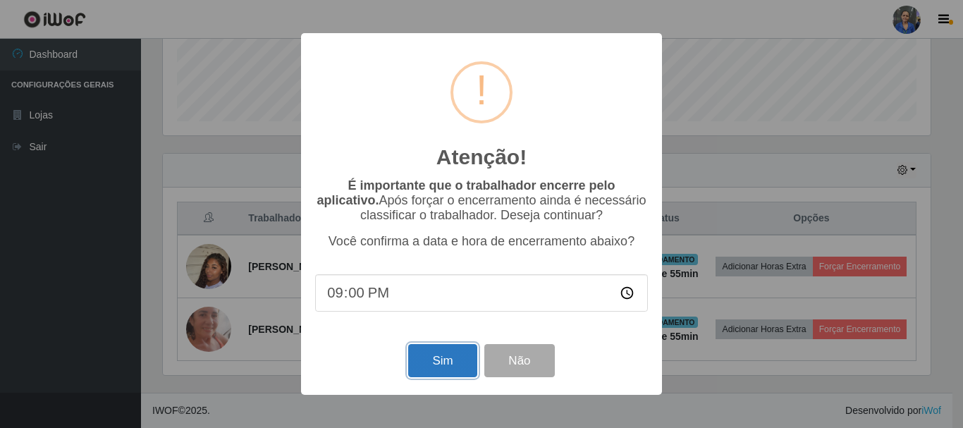
click at [439, 363] on button "Sim" at bounding box center [442, 360] width 68 height 33
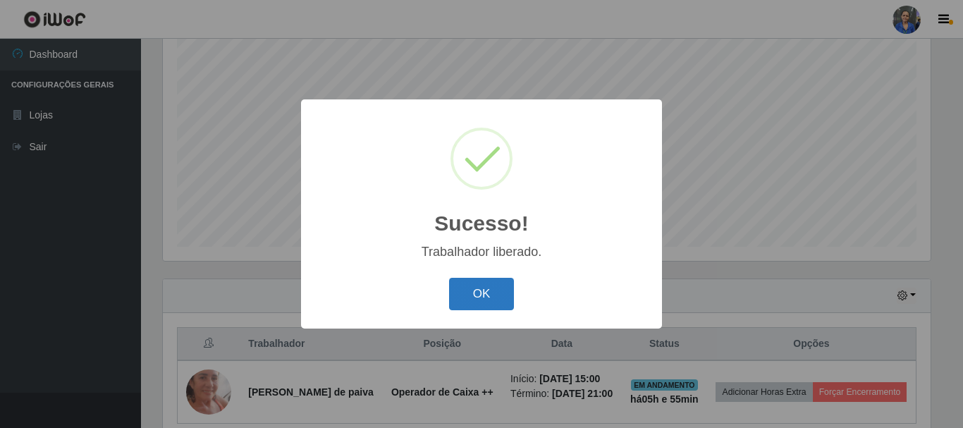
click at [498, 297] on button "OK" at bounding box center [482, 294] width 66 height 33
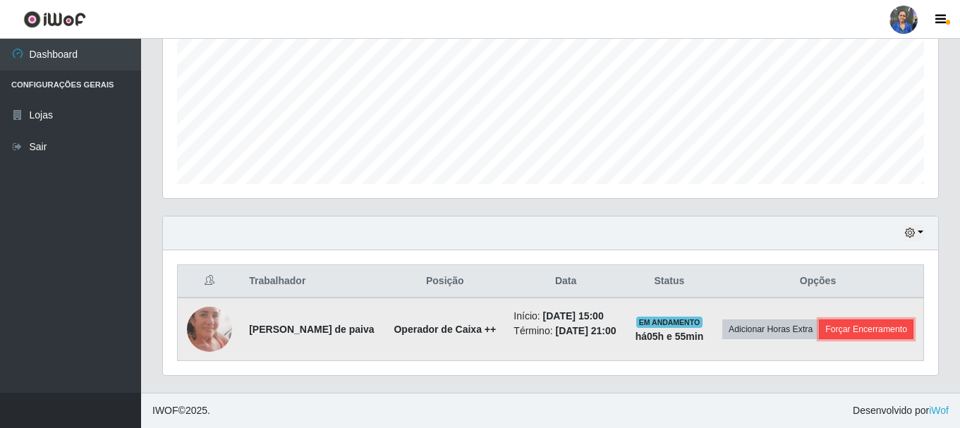
click at [837, 336] on button "Forçar Encerramento" at bounding box center [866, 329] width 94 height 20
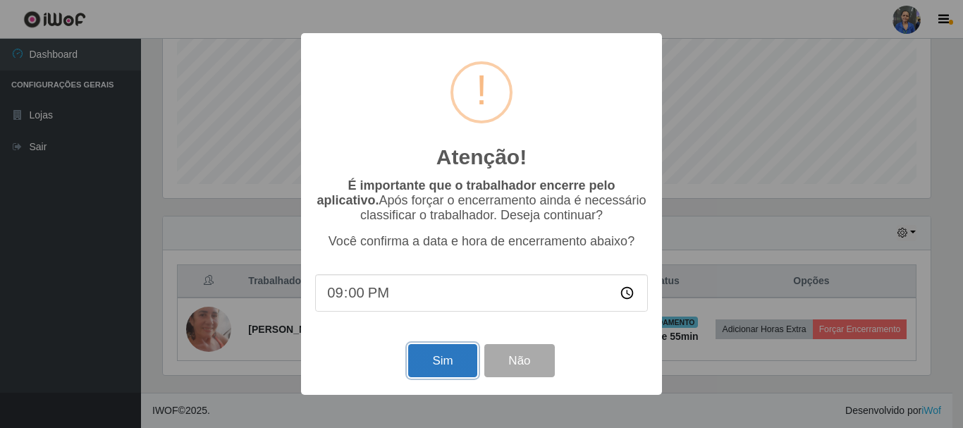
click at [433, 369] on button "Sim" at bounding box center [442, 360] width 68 height 33
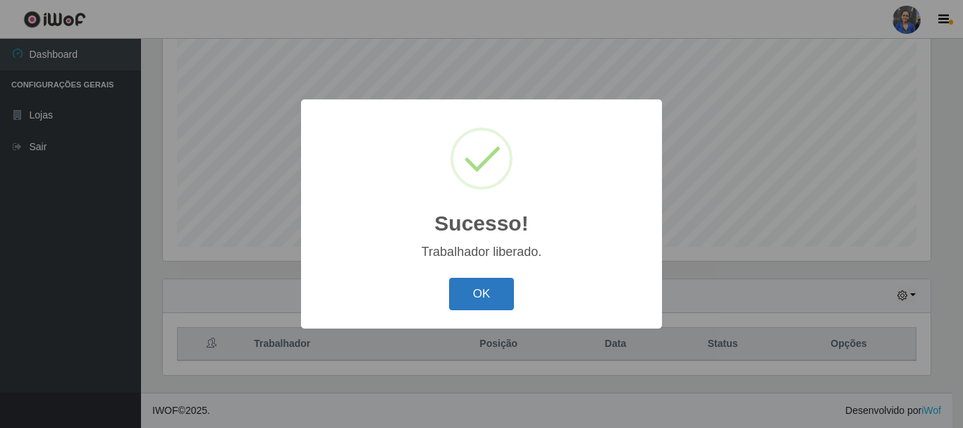
click at [455, 299] on button "OK" at bounding box center [482, 294] width 66 height 33
